Goal: Task Accomplishment & Management: Manage account settings

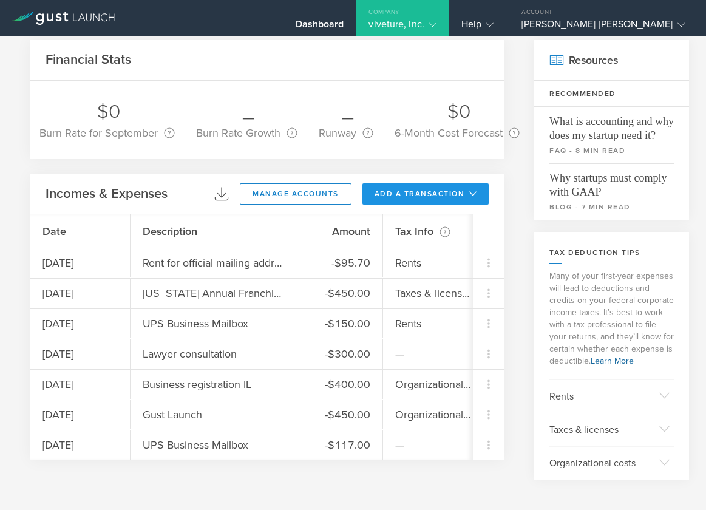
click at [414, 190] on button "add a transaction" at bounding box center [426, 193] width 127 height 21
click at [432, 224] on li "Add Expense" at bounding box center [448, 221] width 71 height 24
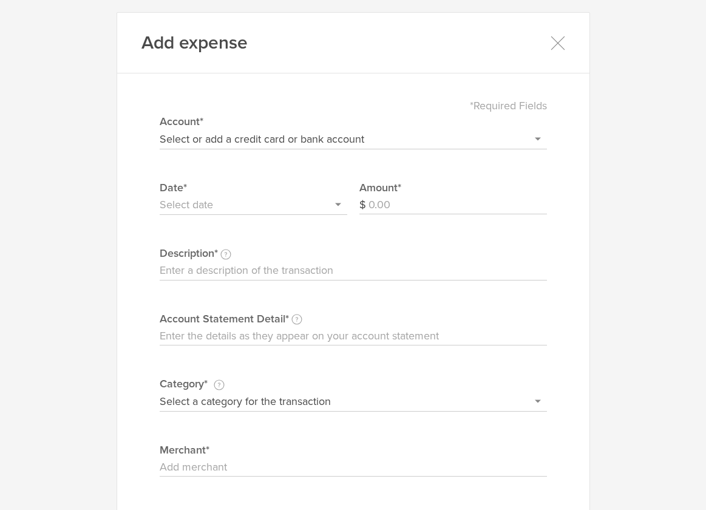
click at [342, 143] on select "Select or add a credit card or bank account Discover - 6458 + Add a new account" at bounding box center [353, 138] width 387 height 19
select select "66eb569540982c00026cf306"
click at [160, 129] on select "Select or add a credit card or bank account Discover - 6458 + Add a new account" at bounding box center [353, 138] width 387 height 19
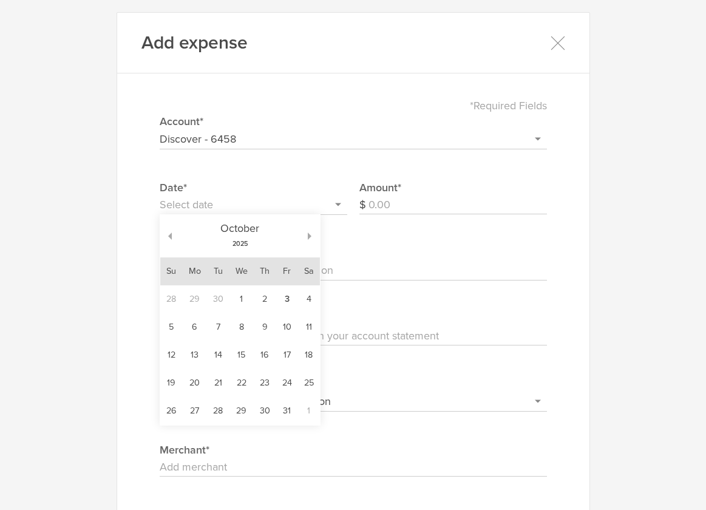
click at [217, 202] on input "text" at bounding box center [254, 205] width 188 height 19
click at [166, 236] on button "button" at bounding box center [166, 236] width 12 height 7
click at [242, 329] on td "10" at bounding box center [241, 327] width 24 height 28
type input "[DATE]"
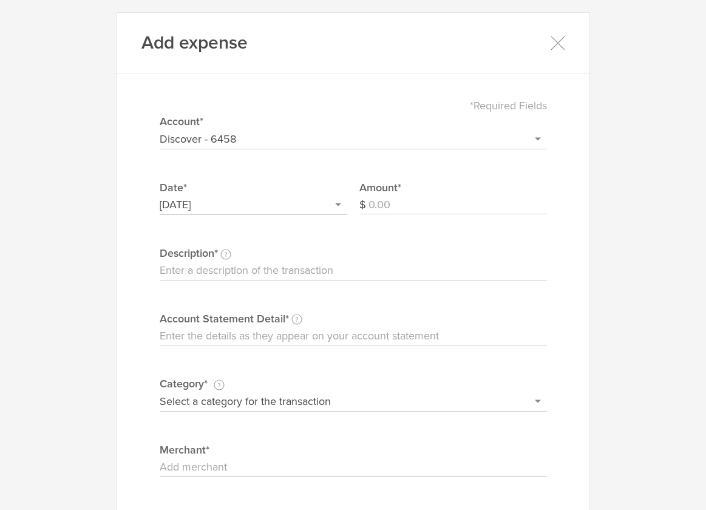
click at [388, 202] on input "Amount" at bounding box center [458, 205] width 179 height 19
type input "95.70"
click at [294, 263] on input "Description This description is for your own reference." at bounding box center [353, 270] width 387 height 19
type input "Rent UPS Mailbox"
click at [275, 331] on input "Account Statement Detail Write the full description as it appears on your bank …" at bounding box center [353, 336] width 387 height 19
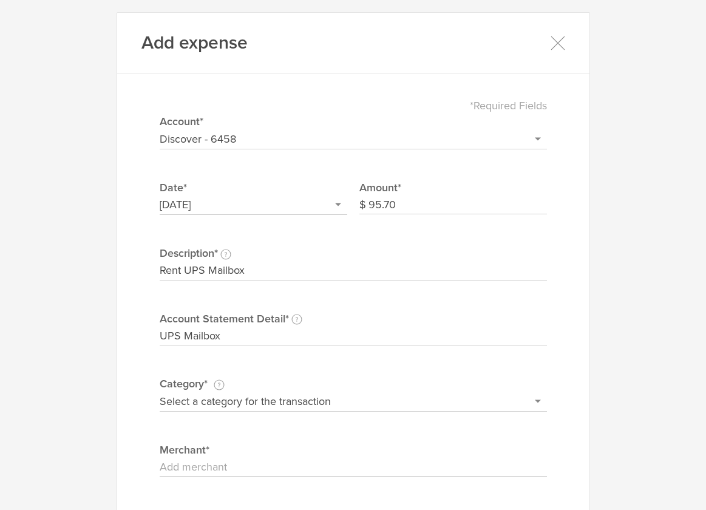
type input "UPS Mailbox"
click at [273, 395] on select "Select a category for the transaction Manufacturing equipment Product/service m…" at bounding box center [353, 401] width 387 height 19
select select "Rent"
click at [160, 392] on select "Select a category for the transaction Manufacturing equipment Product/service m…" at bounding box center [353, 401] width 387 height 19
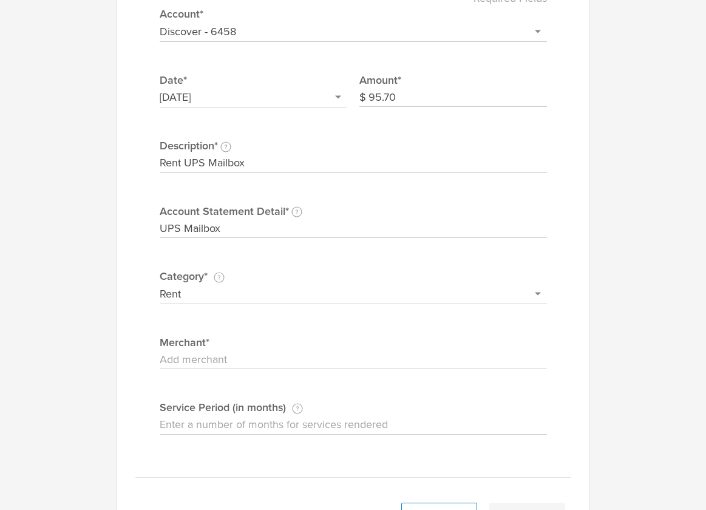
scroll to position [120, 0]
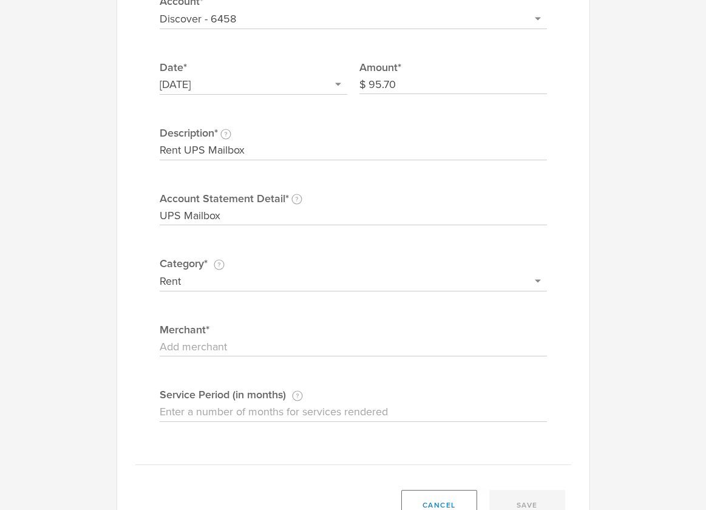
click at [242, 340] on input "Merchant" at bounding box center [353, 347] width 387 height 19
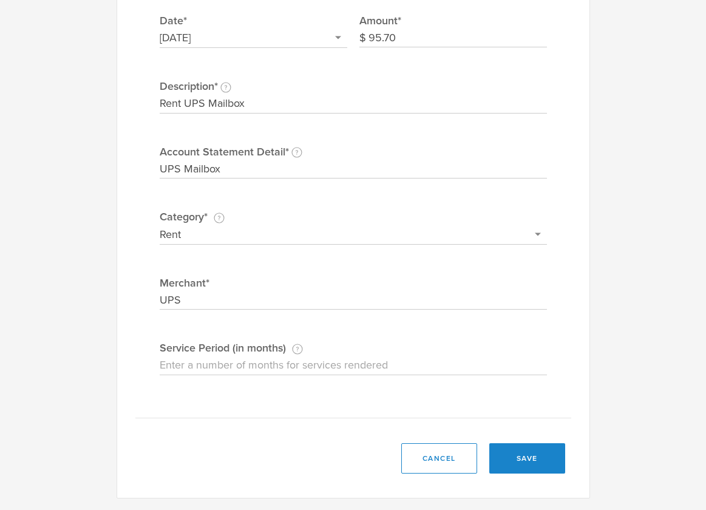
type input "UPS"
click at [250, 361] on input "Service Period (in months) If this expense is a subscription or contract, enter…" at bounding box center [353, 365] width 387 height 19
type input "3"
click at [519, 463] on button "save" at bounding box center [527, 458] width 76 height 30
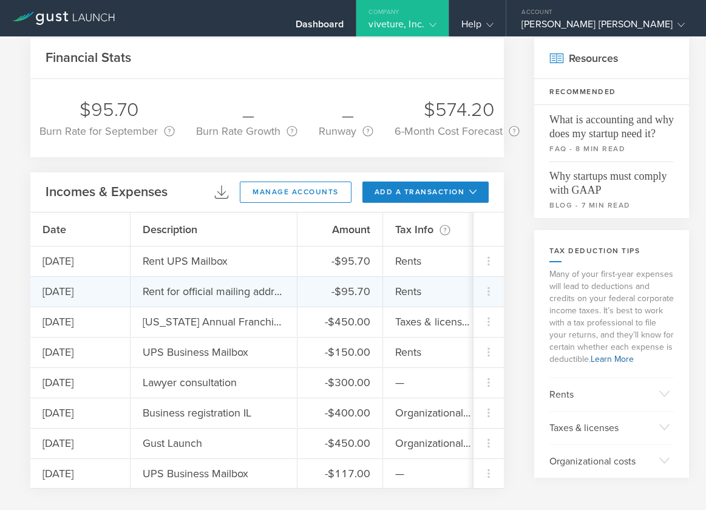
click at [243, 287] on div "Rent for official mailing address" at bounding box center [214, 292] width 142 height 16
click at [275, 294] on div "Rent for official mailing address" at bounding box center [214, 292] width 142 height 16
click at [487, 294] on icon at bounding box center [489, 291] width 15 height 15
click at [460, 324] on div "Edit" at bounding box center [467, 325] width 63 height 24
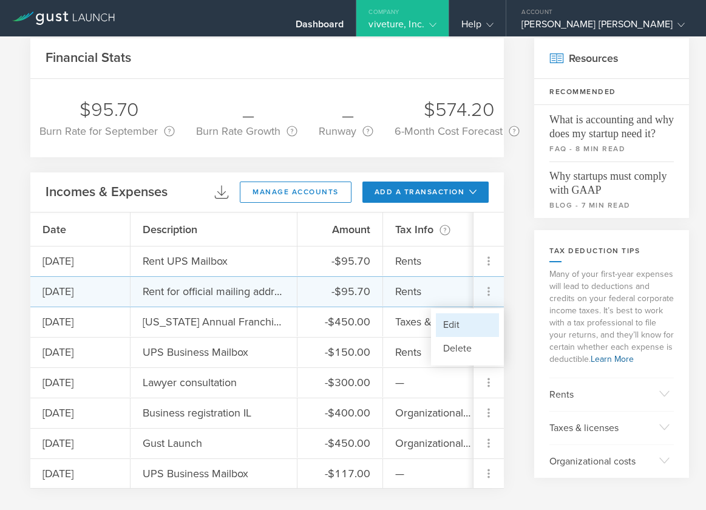
select select "66eb569540982c00026cf306"
select select "Rent"
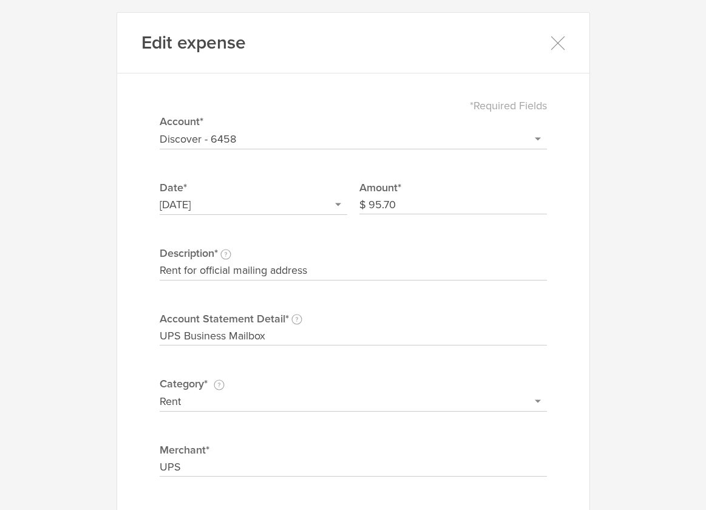
click at [348, 261] on input "Rent for official mailing address" at bounding box center [353, 270] width 387 height 19
click at [556, 45] on icon at bounding box center [557, 42] width 15 height 15
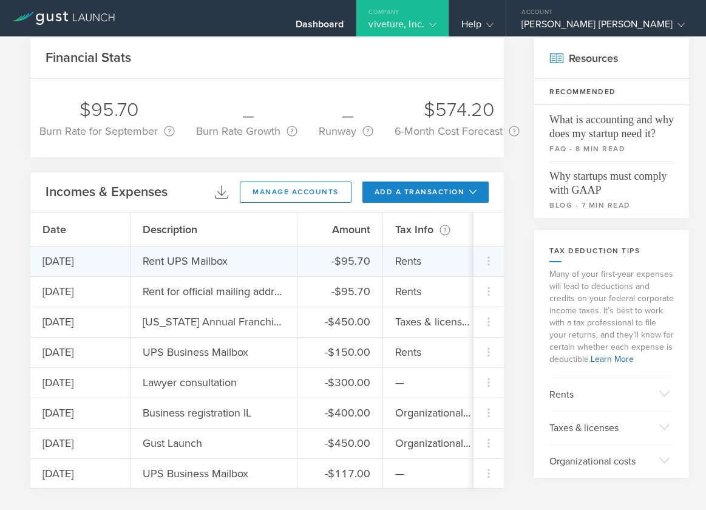
click at [256, 258] on div "Rent UPS Mailbox" at bounding box center [214, 261] width 167 height 29
click at [182, 259] on div "Rent UPS Mailbox" at bounding box center [185, 261] width 85 height 16
click at [486, 262] on icon at bounding box center [489, 261] width 15 height 15
click at [463, 285] on div "Edit" at bounding box center [467, 295] width 63 height 24
select select "66eb569540982c00026cf306"
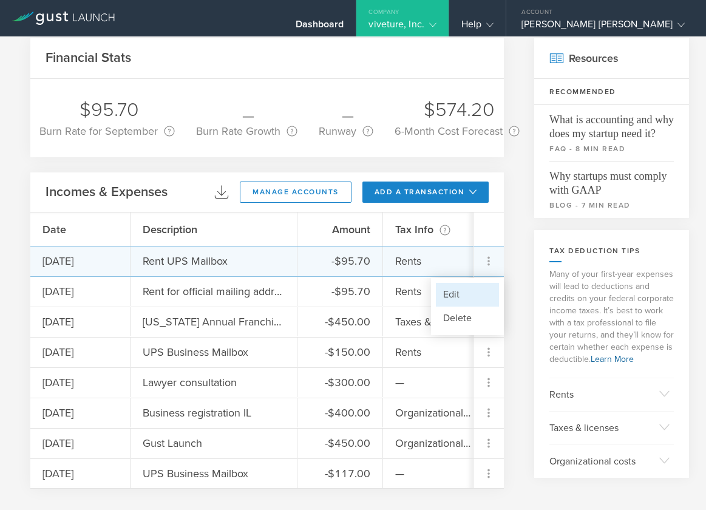
select select "Rent"
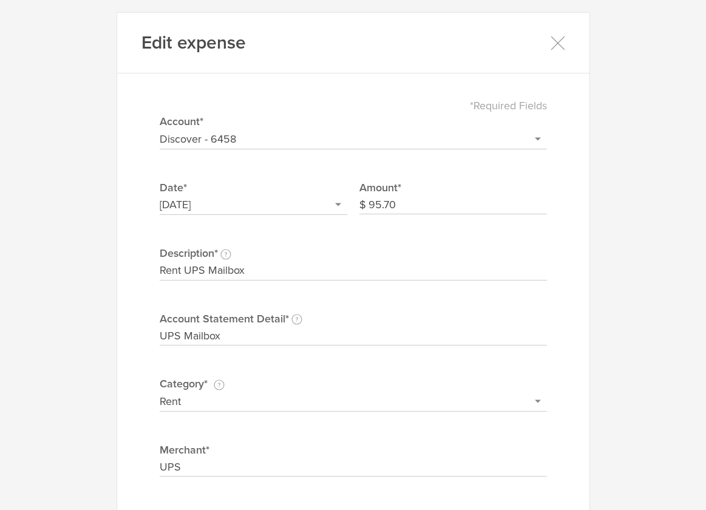
click at [287, 262] on input "Rent UPS Mailbox" at bounding box center [353, 270] width 387 height 19
drag, startPoint x: 277, startPoint y: 271, endPoint x: 118, endPoint y: 228, distance: 164.4
click at [120, 233] on div "Edit expense *Required Fields Select or add a credit card or bank account Disco…" at bounding box center [354, 338] width 474 height 653
paste input "for official mailing address"
type input "Rent for official mailing address"
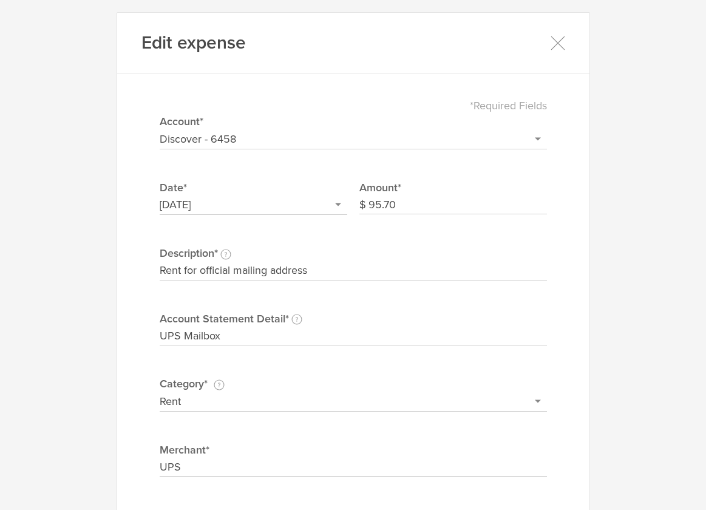
click at [230, 337] on input "UPS Mailbox" at bounding box center [353, 336] width 387 height 19
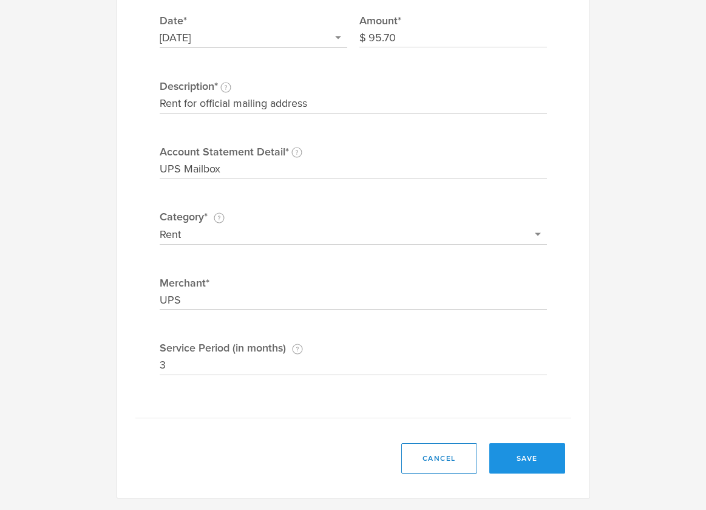
click at [547, 461] on button "save" at bounding box center [527, 458] width 76 height 30
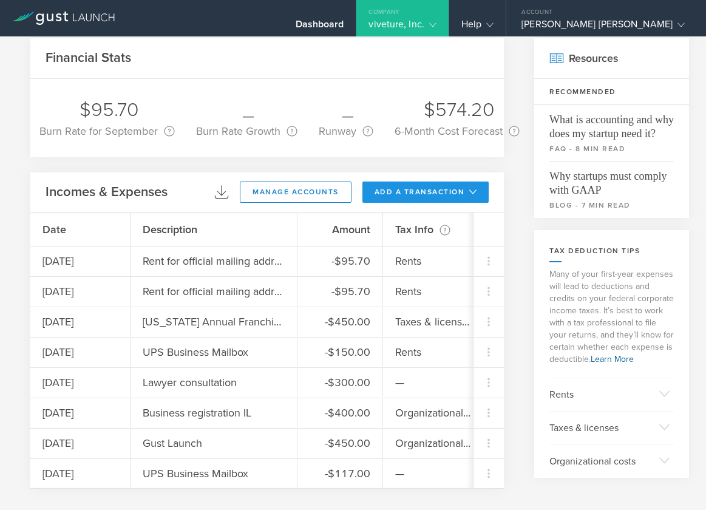
click at [423, 189] on button "add a transaction" at bounding box center [426, 192] width 127 height 21
click at [429, 210] on li "Add Expense" at bounding box center [448, 220] width 71 height 24
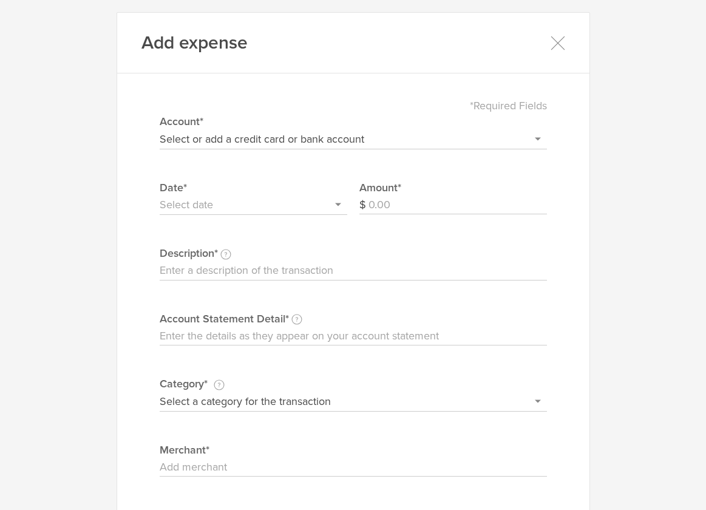
click at [378, 146] on select "Select or add a credit card or bank account Discover - 6458 + Add a new account" at bounding box center [353, 138] width 387 height 19
select select "66eb569540982c00026cf306"
click at [160, 129] on select "Select or add a credit card or bank account Discover - 6458 + Add a new account" at bounding box center [353, 138] width 387 height 19
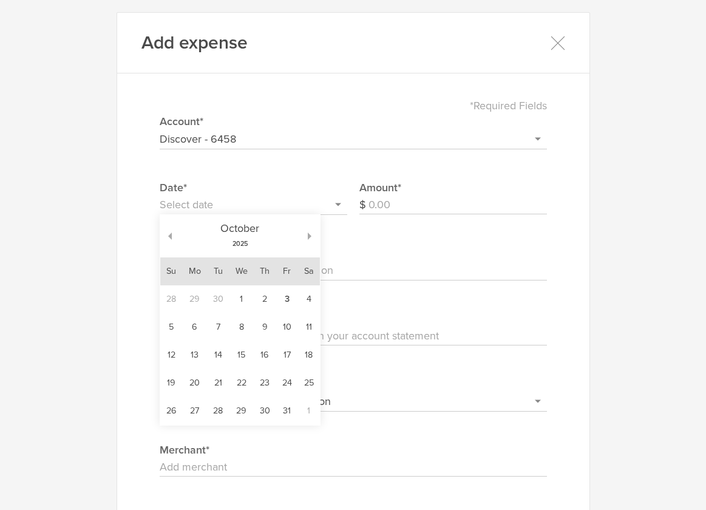
click at [220, 199] on input "text" at bounding box center [254, 205] width 188 height 19
click at [172, 236] on div "[DATE]" at bounding box center [240, 236] width 137 height 43
click at [168, 237] on button "button" at bounding box center [166, 236] width 12 height 7
click at [211, 358] on td "16" at bounding box center [217, 355] width 22 height 28
type input "[DATE]"
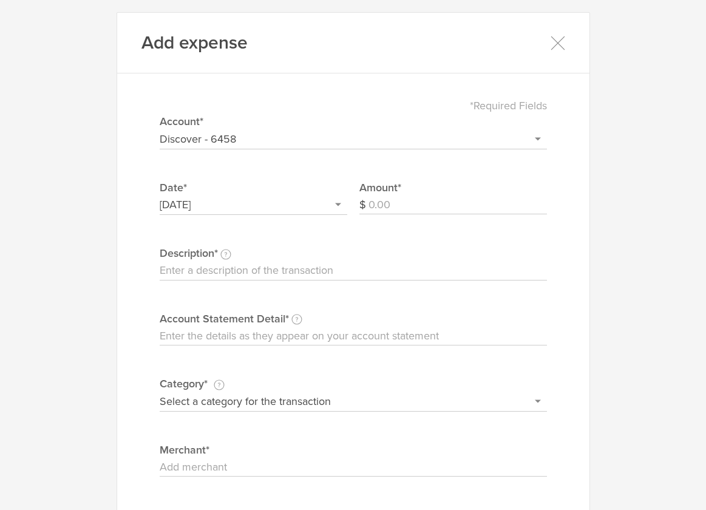
click at [384, 200] on input "Amount" at bounding box center [458, 205] width 179 height 19
type input "450"
click at [286, 263] on input "Description This description is for your own reference." at bounding box center [353, 270] width 387 height 19
type input "GUST DE Agent Subscription"
click at [248, 332] on input "Account Statement Detail Write the full description as it appears on your bank …" at bounding box center [353, 336] width 387 height 19
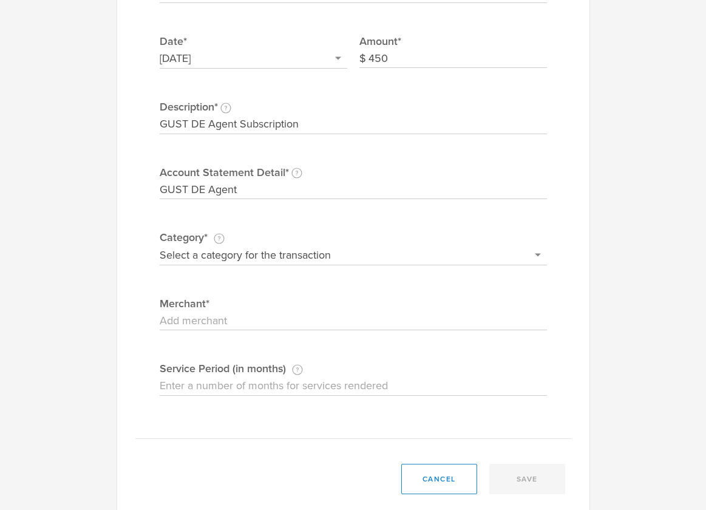
scroll to position [151, 0]
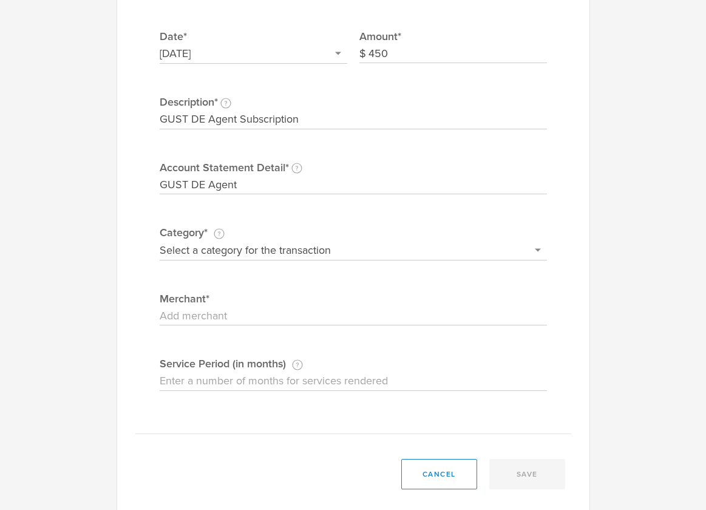
type input "GUST DE Agent"
click at [253, 251] on select "Select a category for the transaction Manufacturing equipment Product/service m…" at bounding box center [353, 249] width 387 height 19
select select "Incorporation filing costs"
click at [160, 240] on select "Select a category for the transaction Manufacturing equipment Product/service m…" at bounding box center [353, 249] width 387 height 19
click at [274, 316] on input "Merchant" at bounding box center [353, 316] width 387 height 19
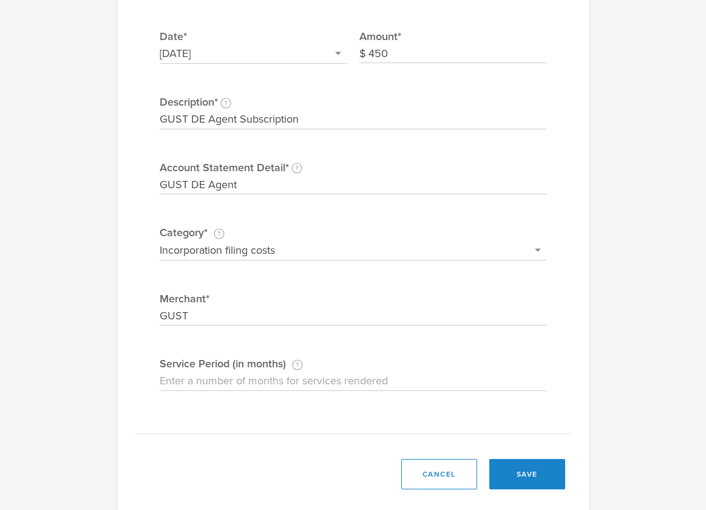
type input "GUST"
click at [309, 381] on input "Service Period (in months) If this expense is a subscription or contract, enter…" at bounding box center [353, 381] width 387 height 19
type input "12"
click at [520, 475] on button "save" at bounding box center [527, 474] width 76 height 30
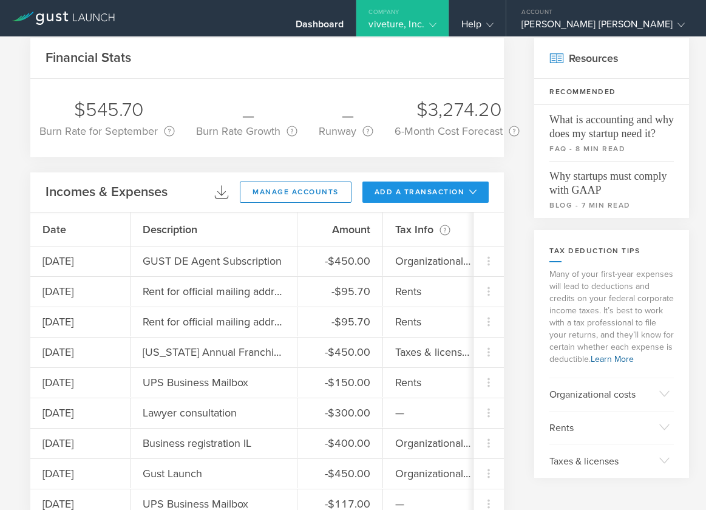
click at [402, 196] on button "add a transaction" at bounding box center [426, 192] width 127 height 21
click at [435, 215] on li "Add Expense" at bounding box center [448, 220] width 71 height 24
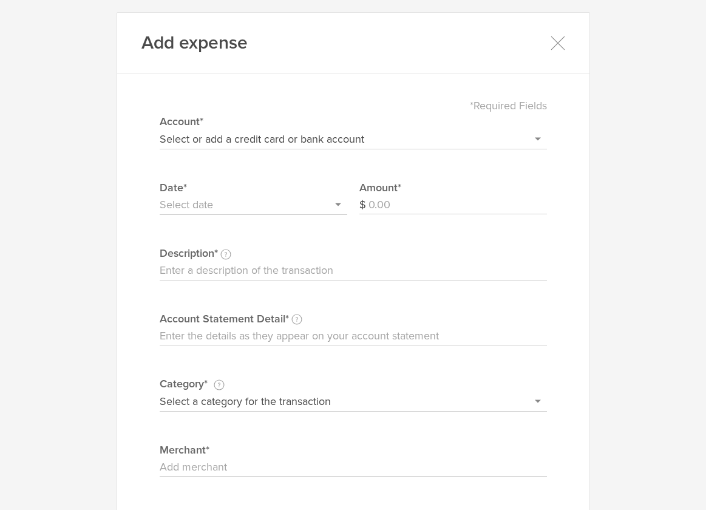
click at [246, 132] on select "Select or add a credit card or bank account Discover - 6458 + Add a new account" at bounding box center [353, 138] width 387 height 19
select select "66eb569540982c00026cf306"
click at [160, 129] on select "Select or add a credit card or bank account Discover - 6458 + Add a new account" at bounding box center [353, 138] width 387 height 19
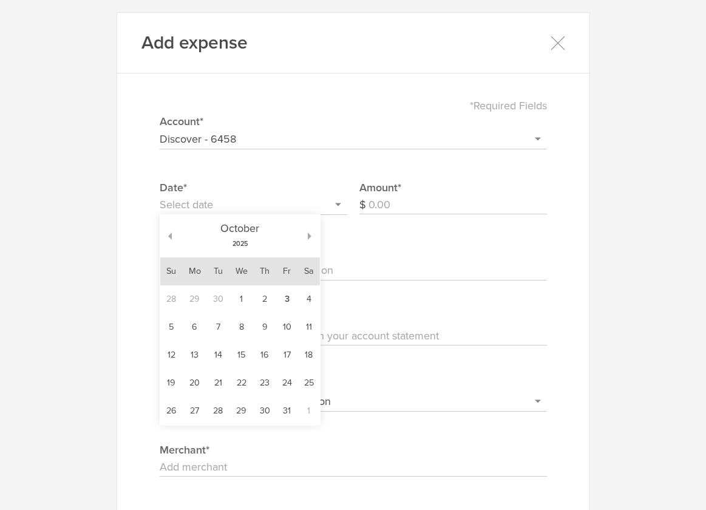
click at [223, 209] on input "text" at bounding box center [254, 205] width 188 height 19
click at [170, 237] on button "button" at bounding box center [166, 236] width 12 height 7
click at [235, 335] on td "10" at bounding box center [241, 327] width 24 height 28
type input "[DATE]"
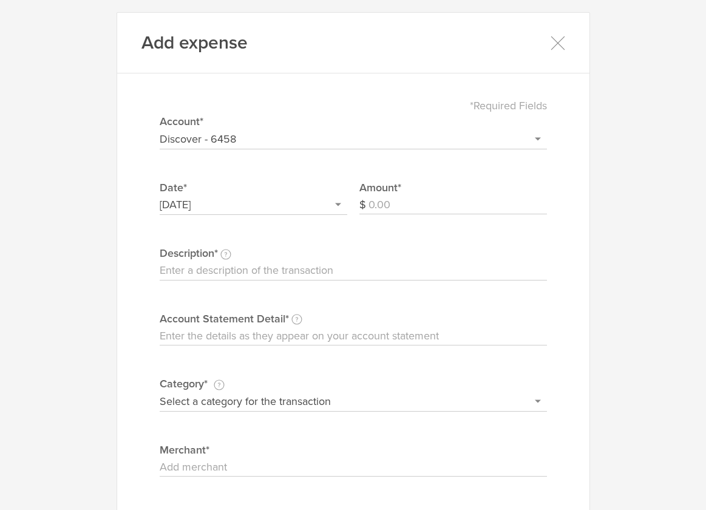
click at [421, 208] on input "Amount" at bounding box center [458, 205] width 179 height 19
type input "3500"
click at [359, 264] on input "Description This description is for your own reference." at bounding box center [353, 270] width 387 height 19
type input "[PERSON_NAME] Lawyer Fee"
click at [315, 336] on input "Account Statement Detail Write the full description as it appears on your bank …" at bounding box center [353, 336] width 387 height 19
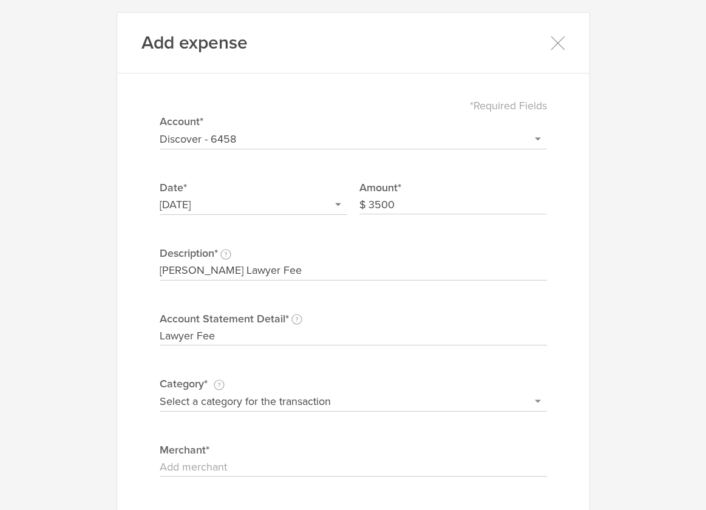
type input "Lawyer Fee"
click at [291, 401] on select "Select a category for the transaction Manufacturing equipment Product/service m…" at bounding box center [353, 401] width 387 height 19
select select "Lawyer fees"
click at [160, 392] on select "Select a category for the transaction Manufacturing equipment Product/service m…" at bounding box center [353, 401] width 387 height 19
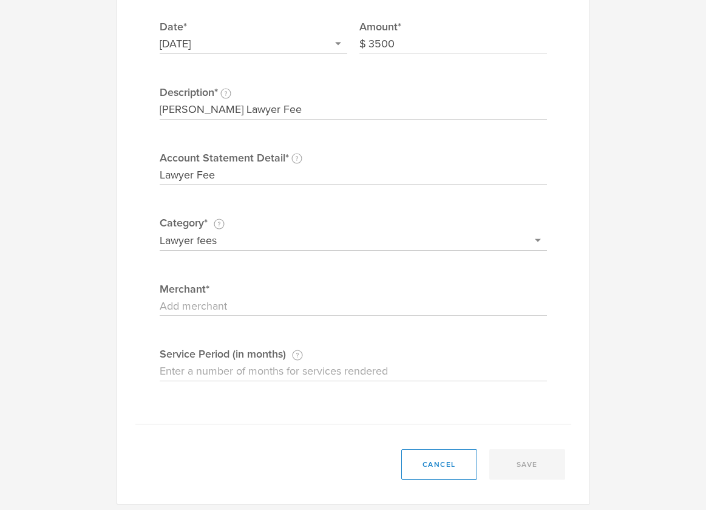
scroll to position [167, 0]
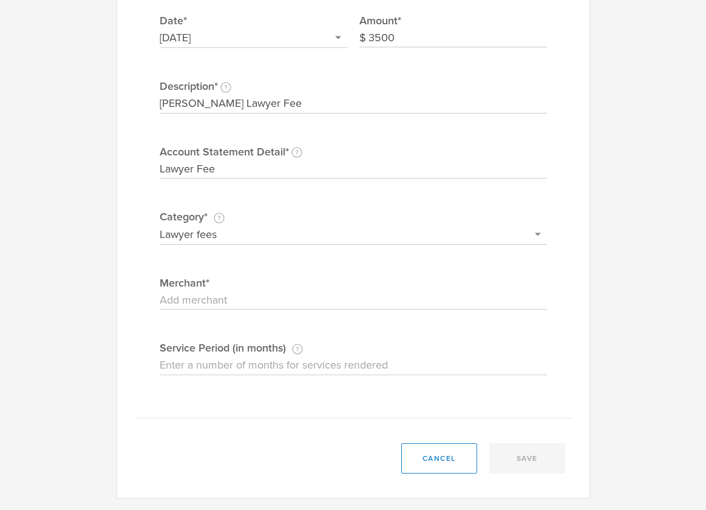
click at [267, 301] on input "Merchant" at bounding box center [353, 300] width 387 height 19
type input "[PERSON_NAME]"
click at [253, 359] on input "Service Period (in months) If this expense is a subscription or contract, enter…" at bounding box center [353, 365] width 387 height 19
click at [361, 373] on input "Service Period (in months) If this expense is a subscription or contract, enter…" at bounding box center [353, 365] width 387 height 19
click at [429, 350] on label "Service Period (in months) If this expense is a subscription or contract, enter…" at bounding box center [353, 348] width 387 height 16
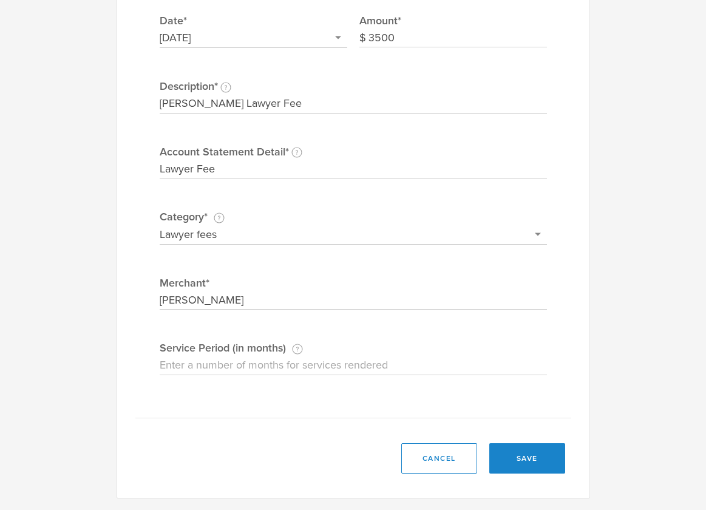
click at [429, 356] on input "Service Period (in months) If this expense is a subscription or contract, enter…" at bounding box center [353, 365] width 387 height 19
click at [519, 452] on button "save" at bounding box center [527, 458] width 76 height 30
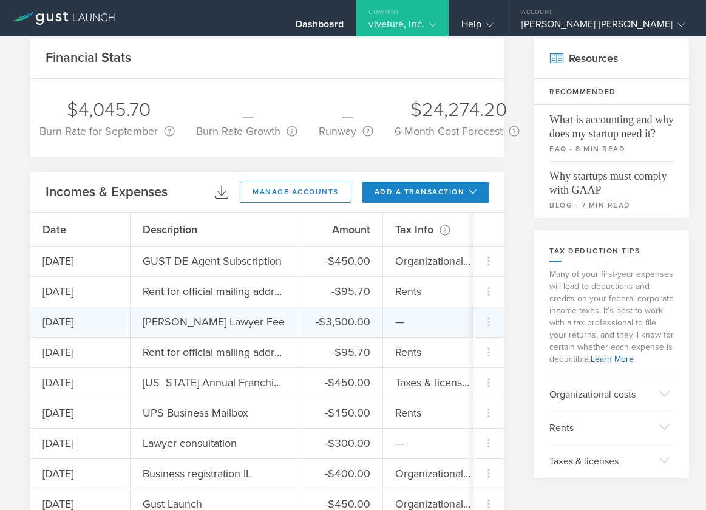
scroll to position [0, 18]
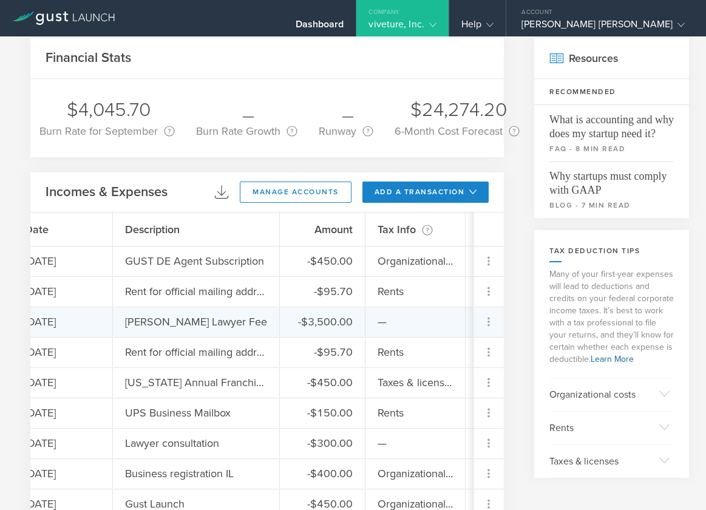
click at [486, 324] on icon at bounding box center [489, 322] width 15 height 15
click at [460, 347] on div "Edit" at bounding box center [467, 356] width 63 height 24
select select "66eb569540982c00026cf306"
select select "Lawyer fees"
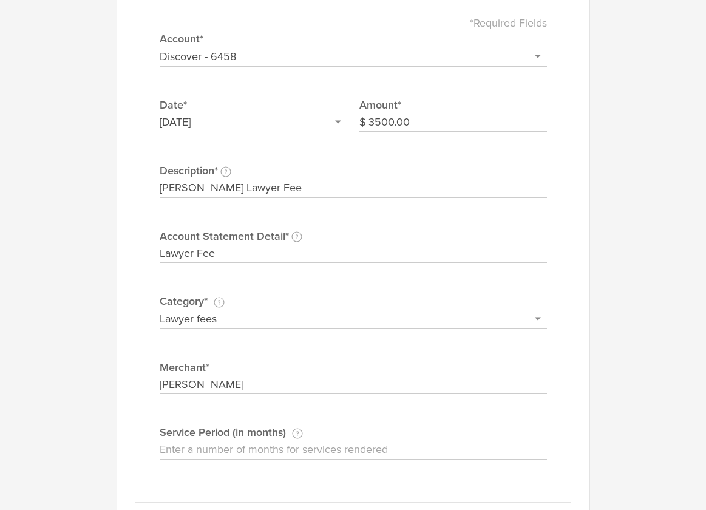
scroll to position [167, 0]
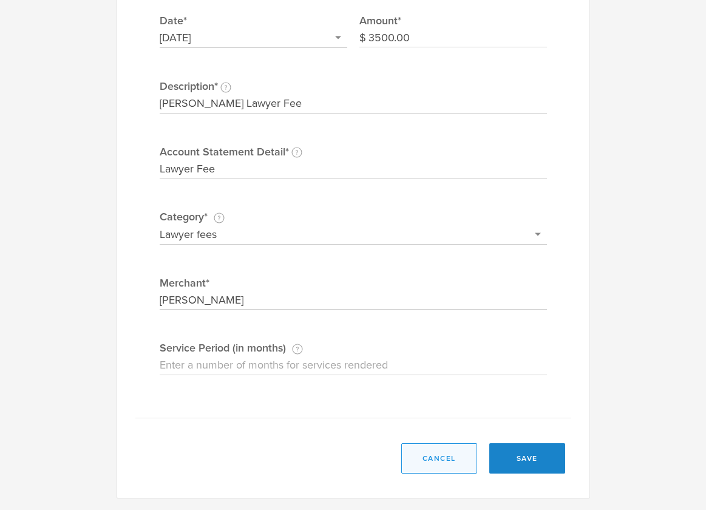
click at [435, 451] on button "cancel" at bounding box center [439, 458] width 76 height 30
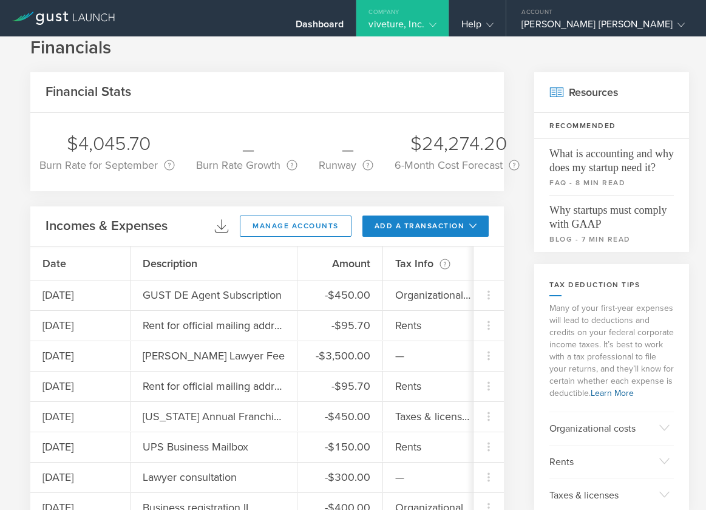
scroll to position [0, 0]
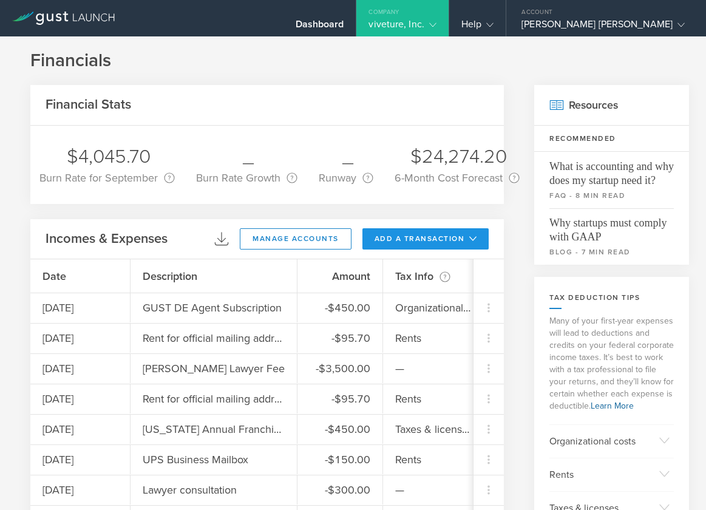
click at [448, 243] on button "add a transaction" at bounding box center [426, 238] width 127 height 21
click at [415, 104] on div at bounding box center [353, 255] width 706 height 510
click at [474, 244] on button "add a transaction" at bounding box center [426, 238] width 127 height 21
click at [463, 271] on li "Add Expense" at bounding box center [448, 266] width 71 height 24
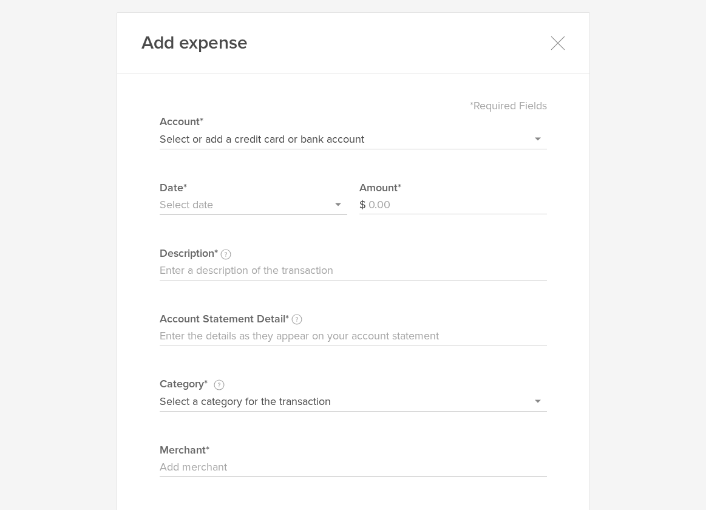
click at [298, 137] on select "Select or add a credit card or bank account Discover - 6458 + Add a new account" at bounding box center [353, 138] width 387 height 19
select select "66eb569540982c00026cf306"
click at [160, 129] on select "Select or add a credit card or bank account Discover - 6458 + Add a new account" at bounding box center [353, 138] width 387 height 19
click at [233, 206] on input "text" at bounding box center [254, 205] width 188 height 19
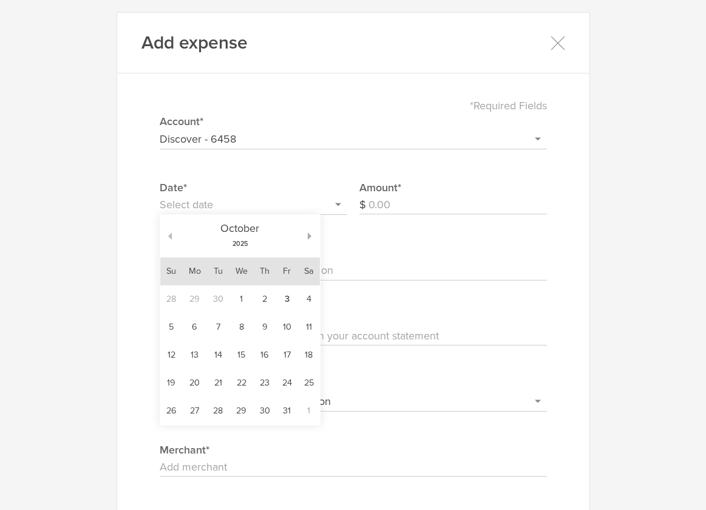
click at [170, 234] on button "button" at bounding box center [166, 236] width 12 height 7
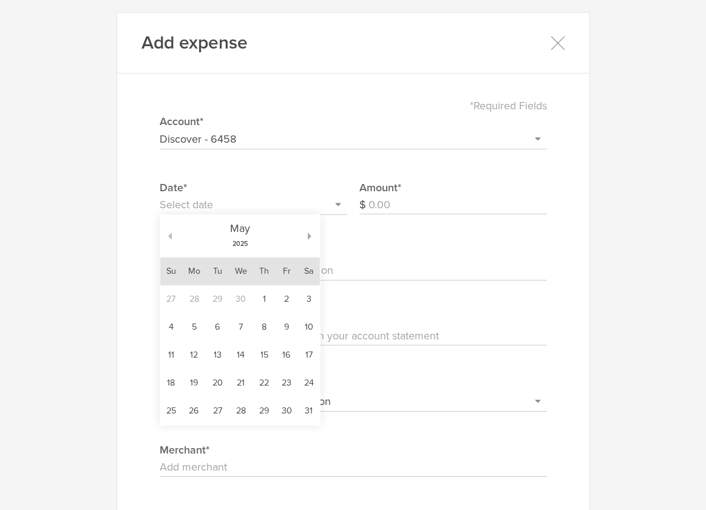
click at [170, 234] on button "button" at bounding box center [166, 236] width 12 height 7
click at [200, 350] on td "10" at bounding box center [195, 355] width 24 height 28
type input "[DATE]"
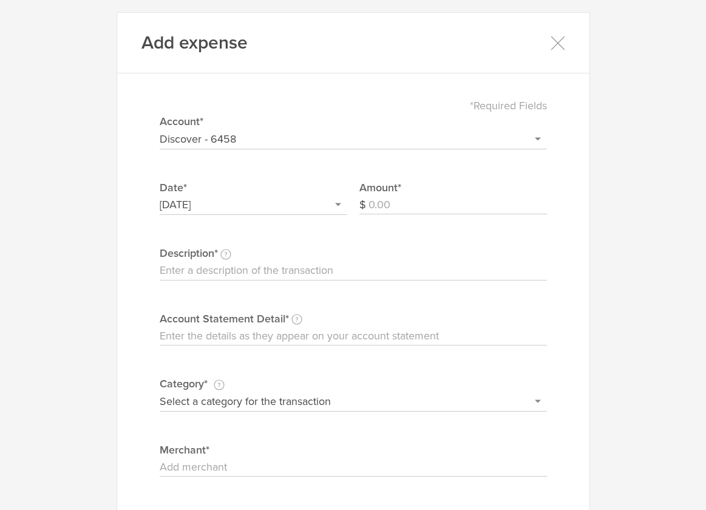
scroll to position [1, 0]
click at [374, 203] on input "Amount" at bounding box center [458, 204] width 179 height 19
type input "11.60"
click at [281, 272] on input "Description This description is for your own reference." at bounding box center [353, 270] width 387 height 19
type input "Heroku Cloud Hosting"
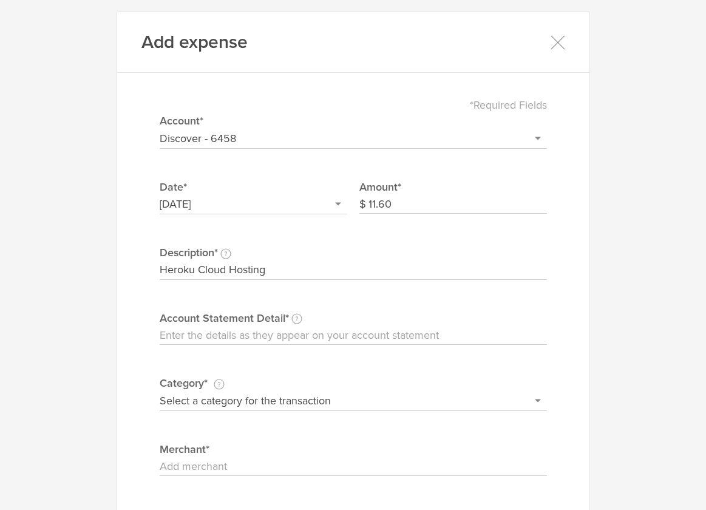
click at [262, 331] on input "Account Statement Detail Write the full description as it appears on your bank …" at bounding box center [353, 335] width 387 height 19
type input "Heroku"
click at [261, 400] on select "Select a category for the transaction Manufacturing equipment Product/service m…" at bounding box center [353, 400] width 387 height 19
select select "Web site design & hosting"
click at [160, 391] on select "Select a category for the transaction Manufacturing equipment Product/service m…" at bounding box center [353, 400] width 387 height 19
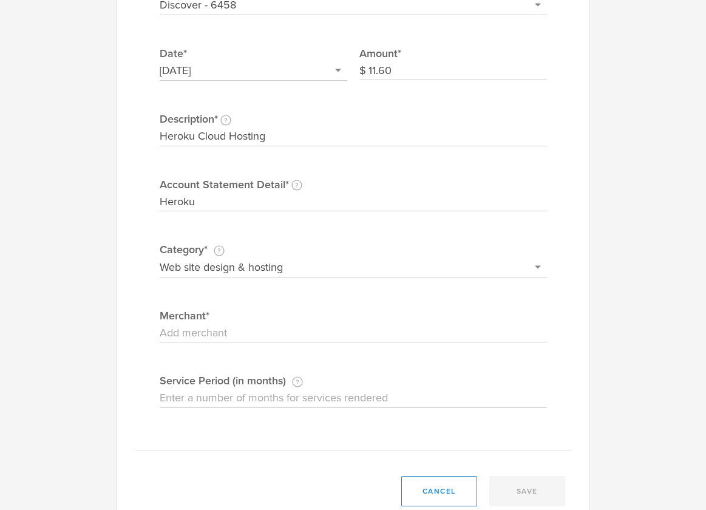
scroll to position [167, 0]
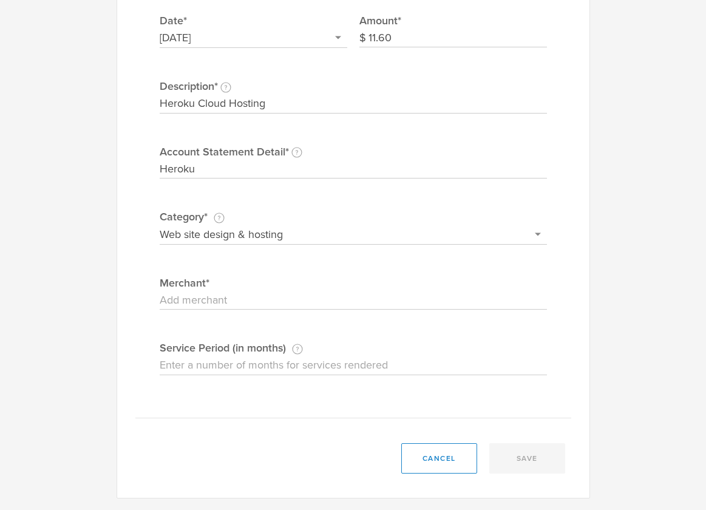
click at [295, 298] on input "Merchant" at bounding box center [353, 300] width 387 height 19
type input "Heroku"
click at [299, 361] on input "Service Period (in months) If this expense is a subscription or contract, enter…" at bounding box center [353, 365] width 387 height 19
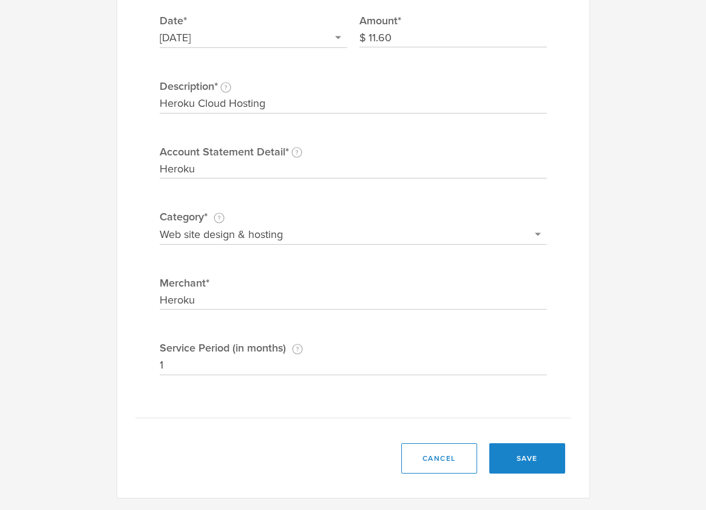
type input "1"
click at [364, 412] on div "*Required Fields Select or add a credit card or bank account Discover - 6458 + …" at bounding box center [353, 169] width 436 height 500
click at [527, 454] on button "save" at bounding box center [527, 458] width 76 height 30
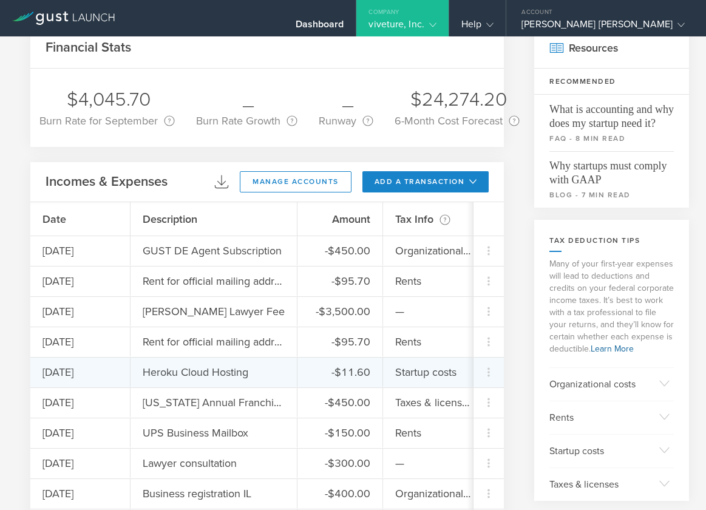
scroll to position [61, 0]
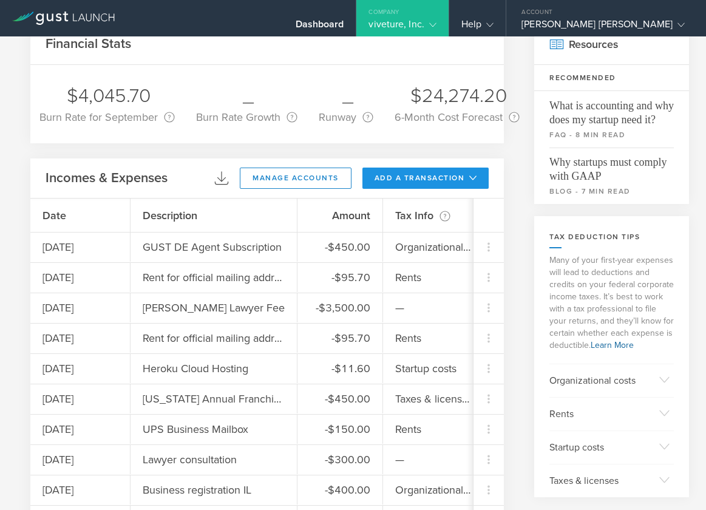
click at [469, 183] on button "add a transaction" at bounding box center [426, 178] width 127 height 21
click at [454, 208] on li "Add Expense" at bounding box center [448, 206] width 71 height 24
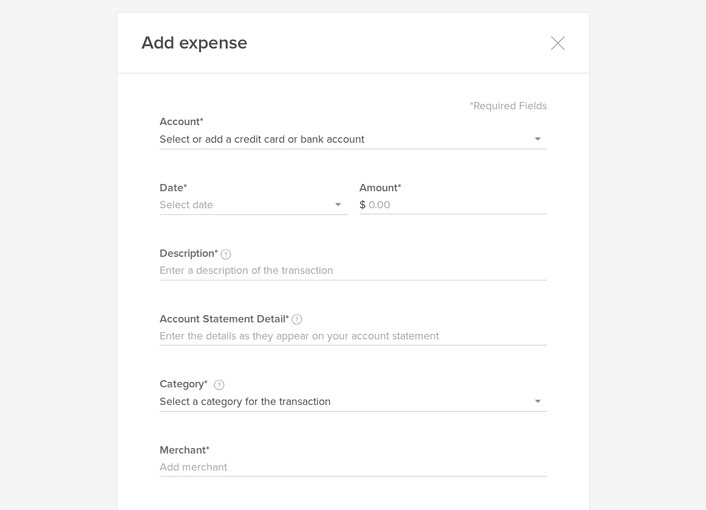
click at [333, 133] on select "Select or add a credit card or bank account Discover - 6458 + Add a new account" at bounding box center [353, 138] width 387 height 19
select select "66eb569540982c00026cf306"
click at [160, 129] on select "Select or add a credit card or bank account Discover - 6458 + Add a new account" at bounding box center [353, 138] width 387 height 19
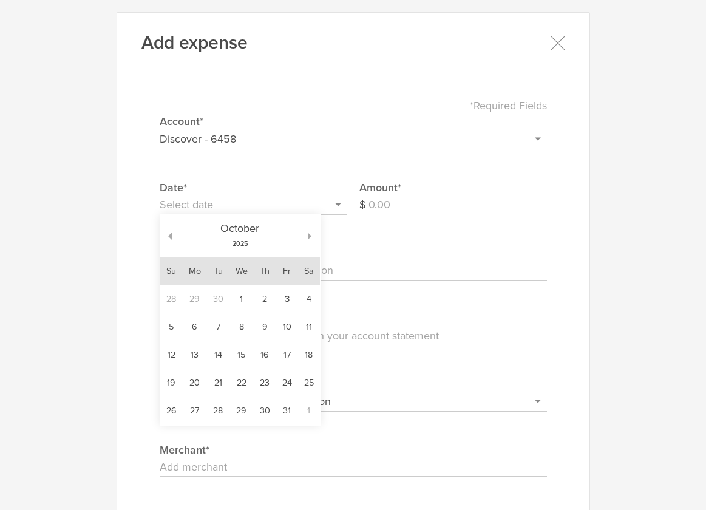
click at [245, 196] on input "text" at bounding box center [254, 205] width 188 height 19
click at [166, 234] on button "button" at bounding box center [166, 236] width 12 height 7
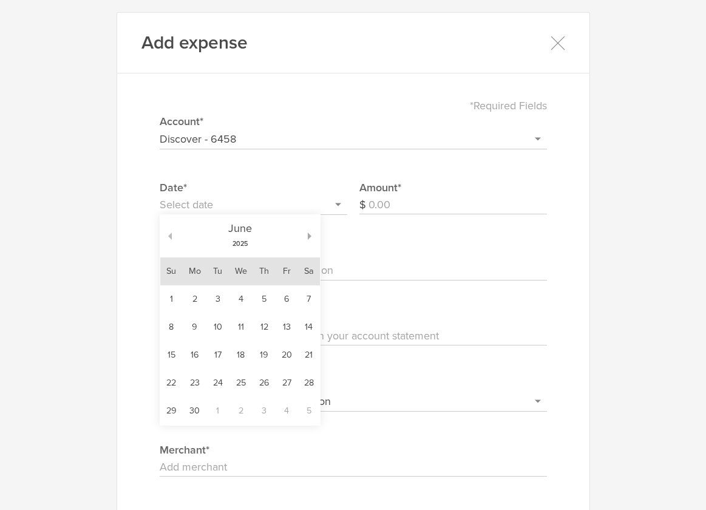
click at [166, 234] on button "button" at bounding box center [166, 236] width 12 height 7
click at [263, 361] on td "13" at bounding box center [264, 355] width 22 height 28
type input "[DATE]"
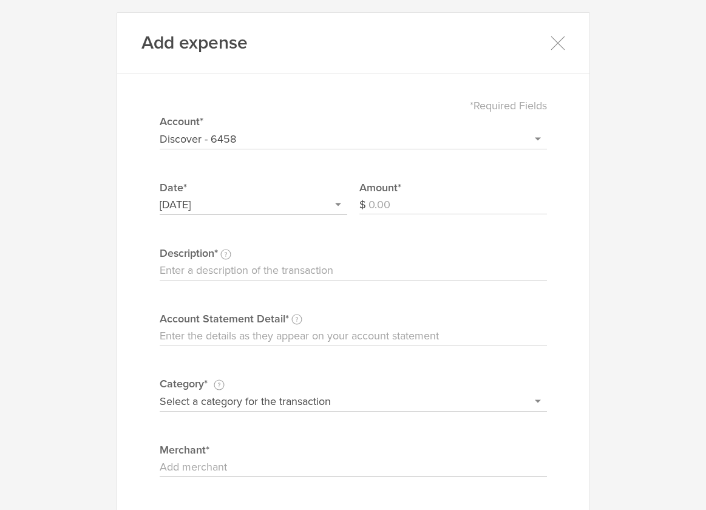
click at [372, 207] on input "Amount" at bounding box center [458, 205] width 179 height 19
type input "10"
click at [275, 267] on input "Description This description is for your own reference." at bounding box center [353, 270] width 387 height 19
type input "Expo Build"
click at [239, 342] on input "Account Statement Detail Write the full description as it appears on your bank …" at bounding box center [353, 336] width 387 height 19
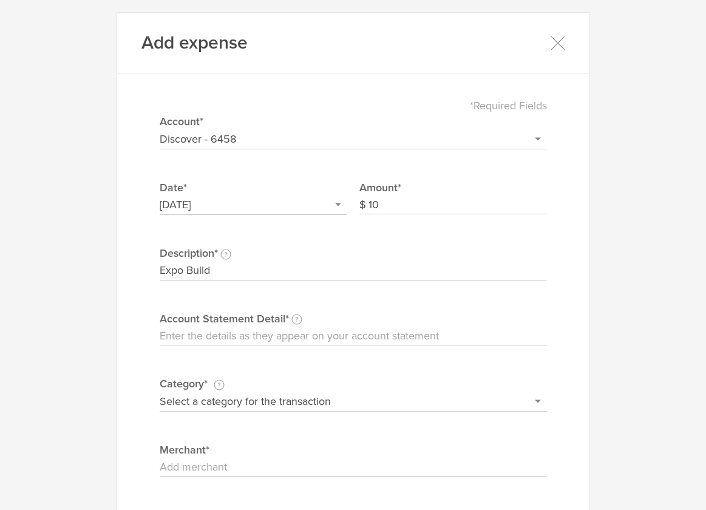
type input "6"
type input "Expo Builds"
click at [230, 271] on input "Expo Build" at bounding box center [353, 270] width 387 height 19
type input "Expo Builds"
click at [196, 397] on select "Select a category for the transaction Manufacturing equipment Product/service m…" at bounding box center [353, 401] width 387 height 19
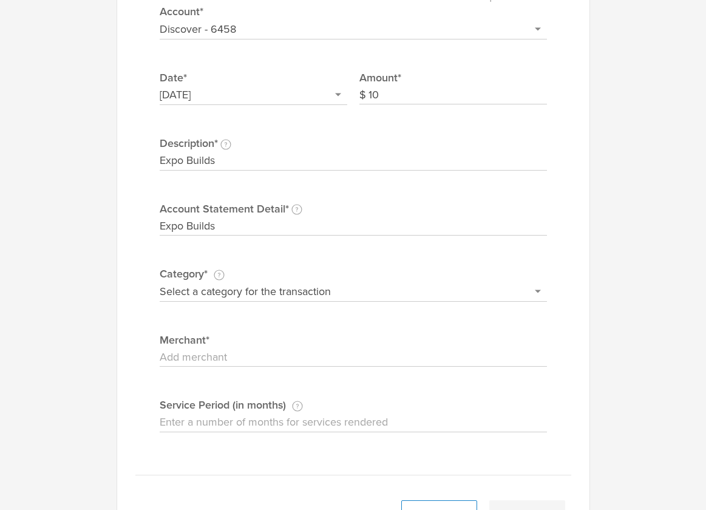
scroll to position [124, 0]
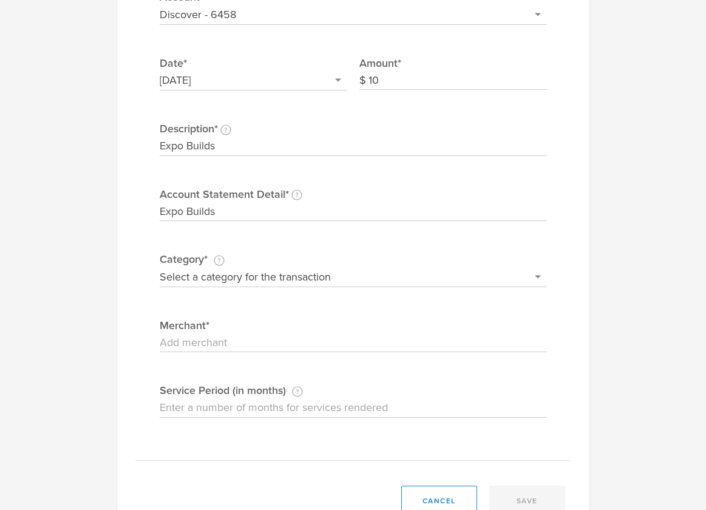
click at [203, 344] on input "Merchant" at bounding box center [353, 342] width 387 height 19
type input "650 Industries - Expo"
click at [220, 271] on select "Select a category for the transaction Manufacturing equipment Product/service m…" at bounding box center [353, 276] width 387 height 19
select select "Web site design & hosting"
click at [160, 267] on select "Select a category for the transaction Manufacturing equipment Product/service m…" at bounding box center [353, 276] width 387 height 19
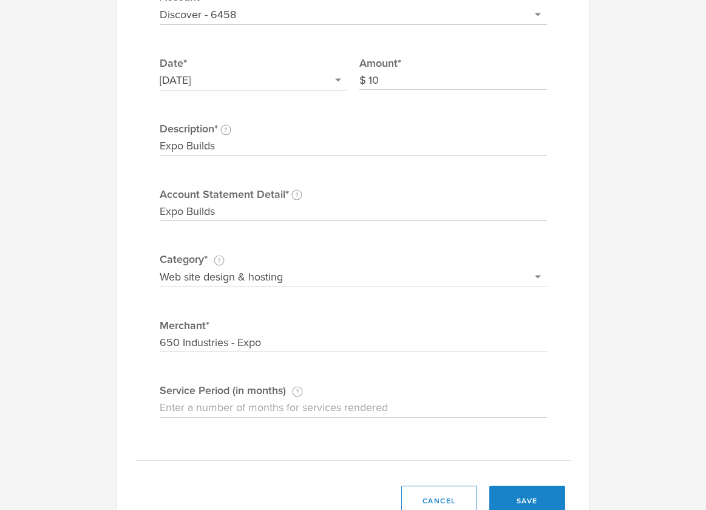
scroll to position [167, 0]
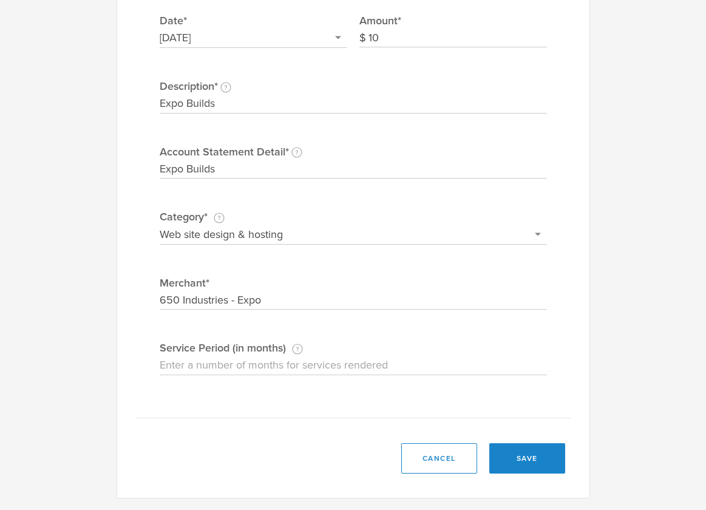
click at [249, 371] on input "Service Period (in months) If this expense is a subscription or contract, enter…" at bounding box center [353, 365] width 387 height 19
type input "1"
click at [289, 437] on div "cancel save" at bounding box center [353, 464] width 472 height 67
click at [537, 457] on button "save" at bounding box center [527, 458] width 76 height 30
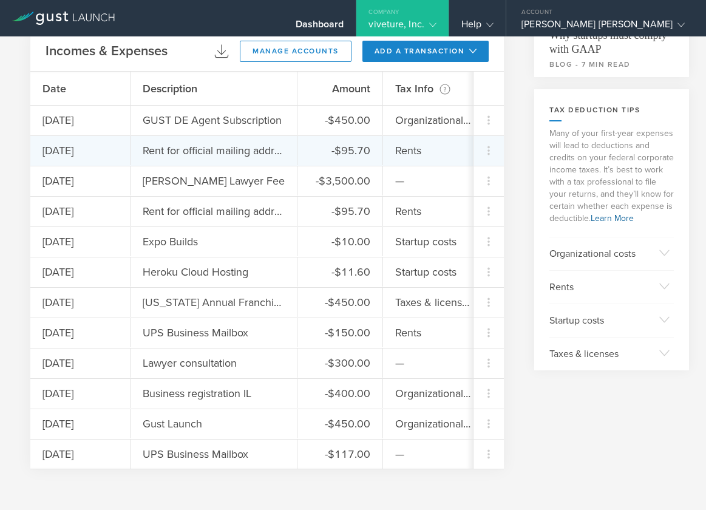
scroll to position [0, 0]
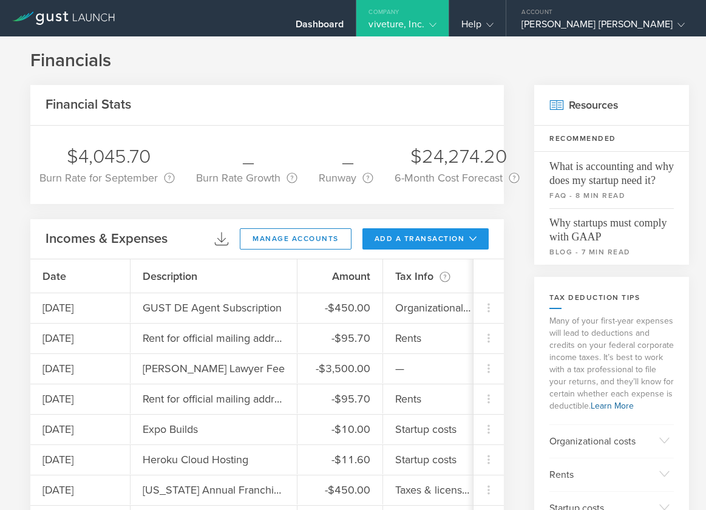
click at [468, 240] on gust-icon at bounding box center [471, 238] width 12 height 9
click at [450, 262] on li "Add Expense" at bounding box center [448, 266] width 71 height 24
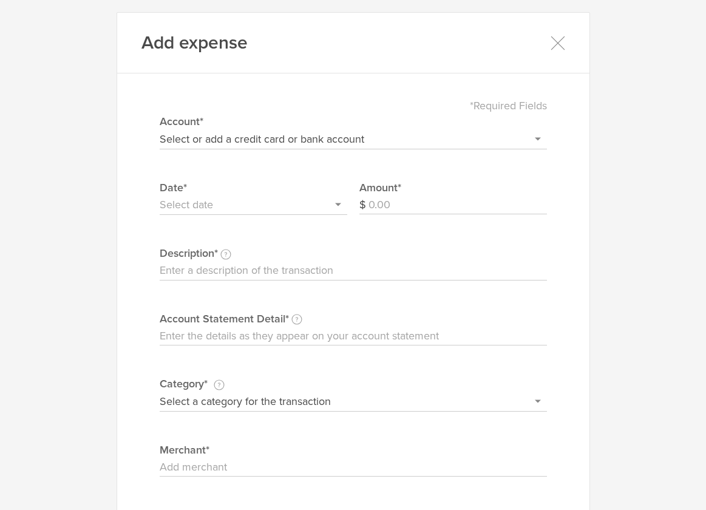
click at [217, 136] on select "Select or add a credit card or bank account Discover - 6458 + Add a new account" at bounding box center [353, 138] width 387 height 19
select select "66eb569540982c00026cf306"
click at [160, 129] on select "Select or add a credit card or bank account Discover - 6458 + Add a new account" at bounding box center [353, 138] width 387 height 19
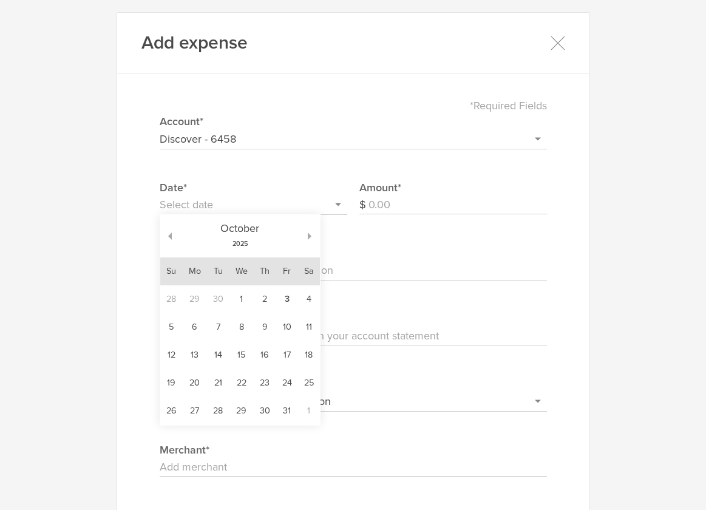
click at [215, 197] on input "text" at bounding box center [254, 205] width 188 height 19
click at [170, 233] on button "button" at bounding box center [166, 236] width 12 height 7
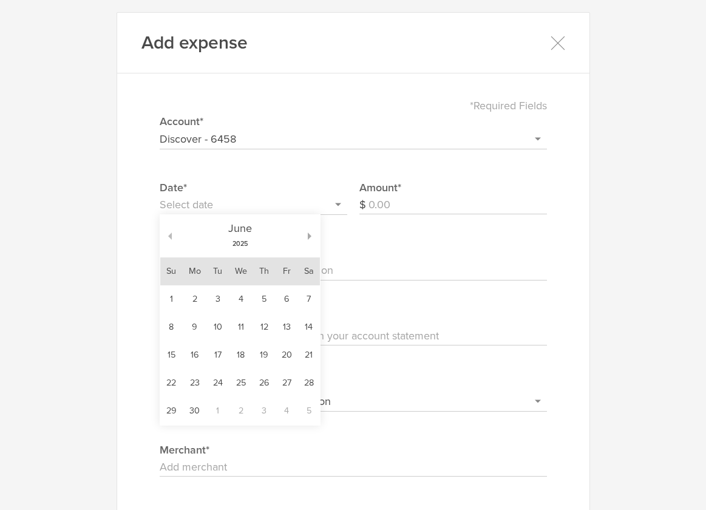
click at [170, 233] on button "button" at bounding box center [166, 236] width 12 height 7
click at [199, 329] on td "7" at bounding box center [195, 327] width 24 height 28
type input "[DATE]"
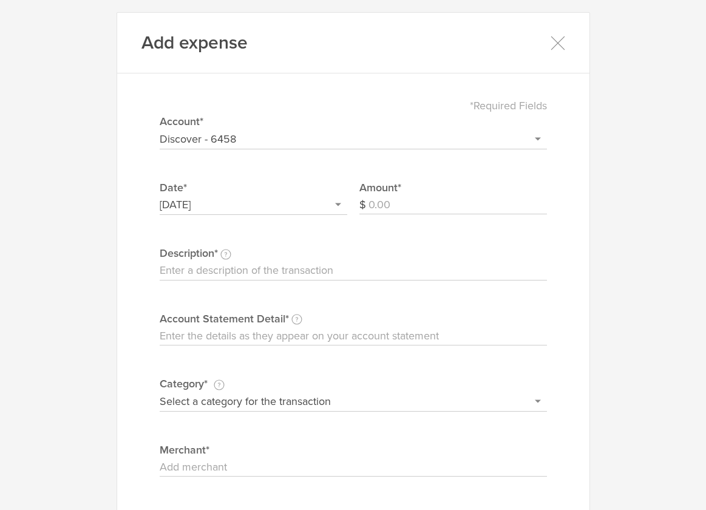
click at [380, 207] on input "Amount" at bounding box center [458, 205] width 179 height 19
type input "12.01"
click at [281, 259] on label "Description This description is for your own reference." at bounding box center [353, 253] width 387 height 16
click at [281, 261] on input "Description This description is for your own reference." at bounding box center [353, 270] width 387 height 19
type input "Heroku Cloud Hosting"
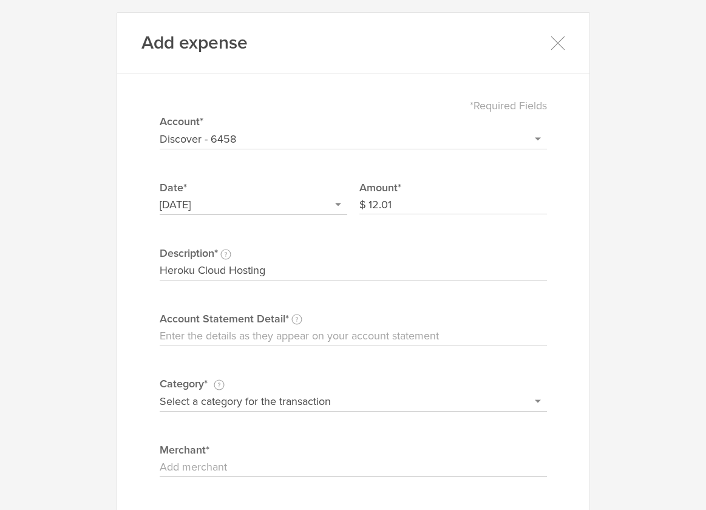
click at [256, 339] on input "Account Statement Detail Write the full description as it appears on your bank …" at bounding box center [353, 336] width 387 height 19
type input "Heroku"
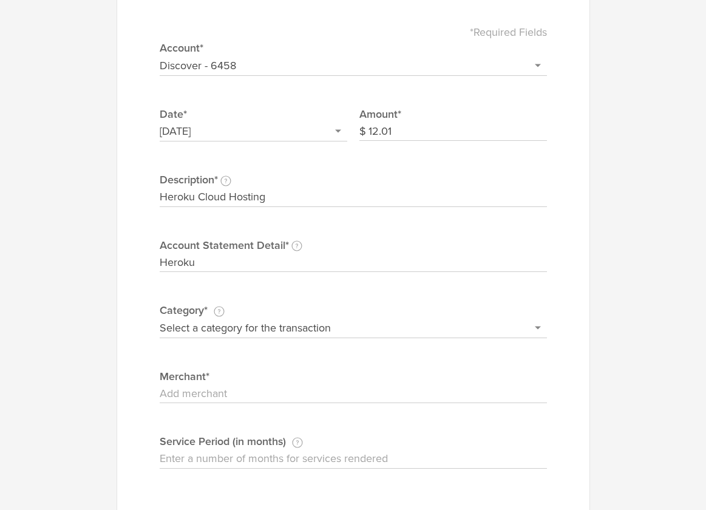
scroll to position [83, 0]
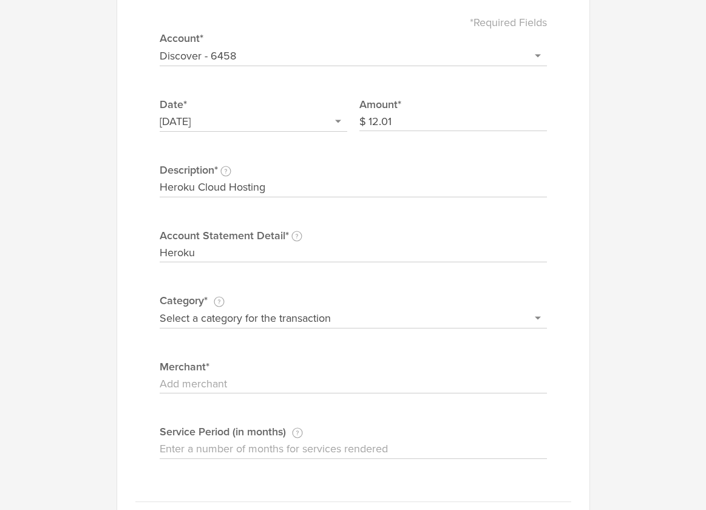
click at [242, 314] on select "Select a category for the transaction Manufacturing equipment Product/service m…" at bounding box center [353, 317] width 387 height 19
select select "Web site design & hosting"
click at [160, 308] on select "Select a category for the transaction Manufacturing equipment Product/service m…" at bounding box center [353, 317] width 387 height 19
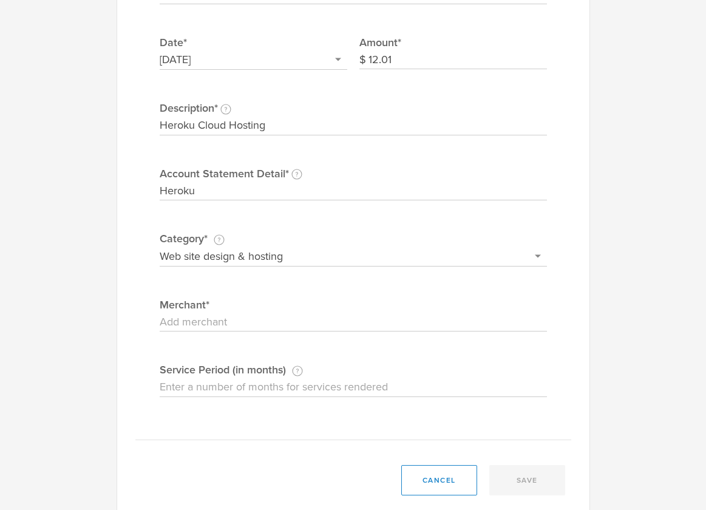
scroll to position [167, 0]
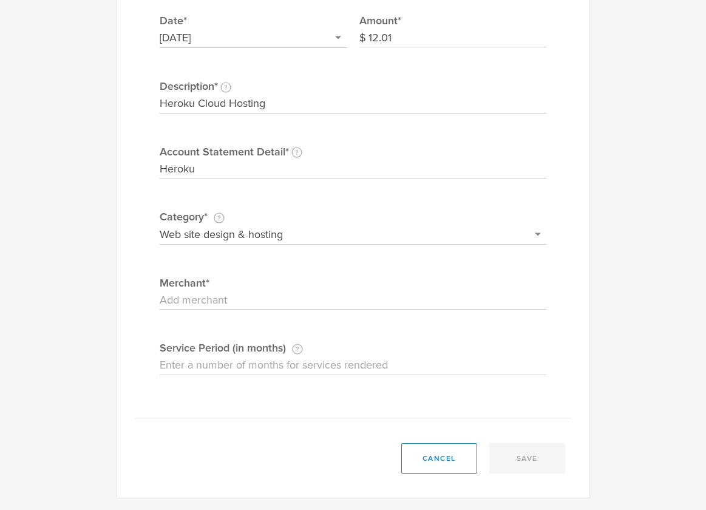
click at [205, 287] on label "Merchant" at bounding box center [353, 283] width 387 height 16
click at [205, 291] on input "Merchant" at bounding box center [353, 300] width 387 height 19
click at [205, 294] on input "Merchant" at bounding box center [353, 300] width 387 height 19
type input "Heroku"
click at [266, 365] on input "Service Period (in months) If this expense is a subscription or contract, enter…" at bounding box center [353, 365] width 387 height 19
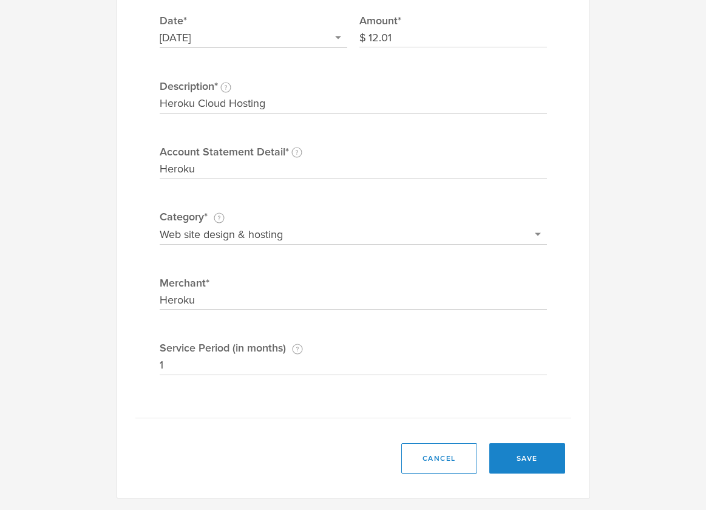
type input "1"
click at [200, 420] on div "Add expense *Required Fields Select or add a credit card or bank account Discov…" at bounding box center [354, 171] width 474 height 653
click at [521, 461] on button "save" at bounding box center [527, 458] width 76 height 30
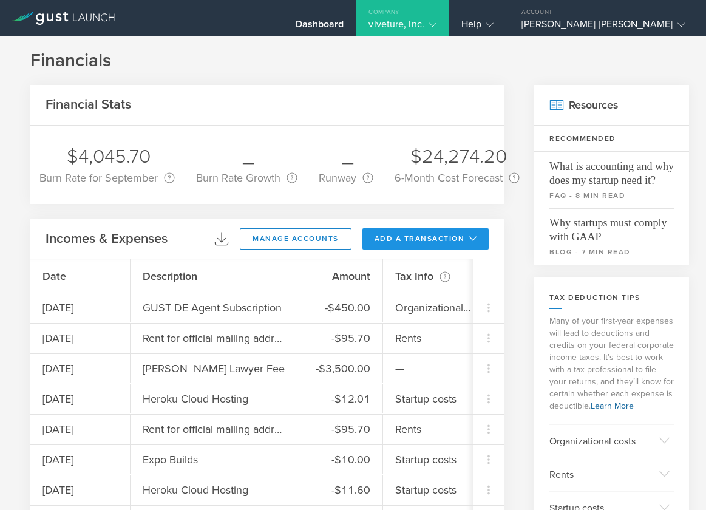
click at [458, 237] on button "add a transaction" at bounding box center [426, 238] width 127 height 21
click at [448, 262] on li "Add Expense" at bounding box center [448, 266] width 71 height 24
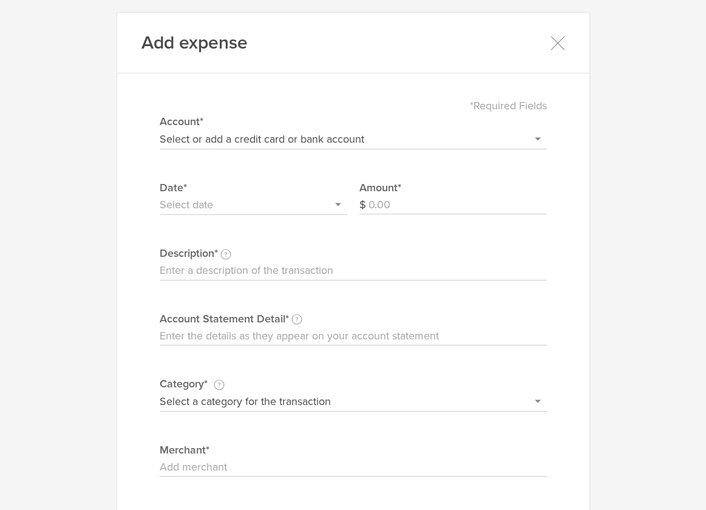
click at [208, 137] on select "Select or add a credit card or bank account Discover - 6458 + Add a new account" at bounding box center [353, 138] width 387 height 19
select select "66eb569540982c00026cf306"
click at [160, 129] on select "Select or add a credit card or bank account Discover - 6458 + Add a new account" at bounding box center [353, 138] width 387 height 19
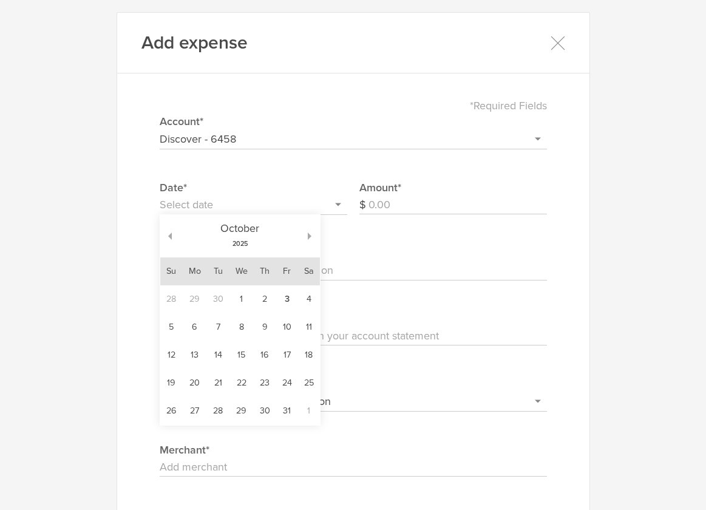
click at [208, 206] on input "text" at bounding box center [254, 205] width 188 height 19
click at [171, 236] on button "button" at bounding box center [166, 236] width 12 height 7
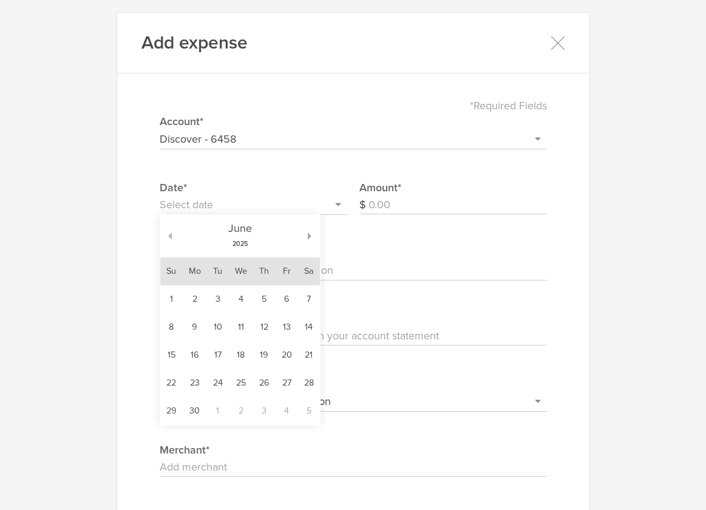
click at [171, 236] on button "button" at bounding box center [166, 236] width 12 height 7
click at [239, 328] on td "7" at bounding box center [241, 327] width 24 height 28
type input "[DATE]"
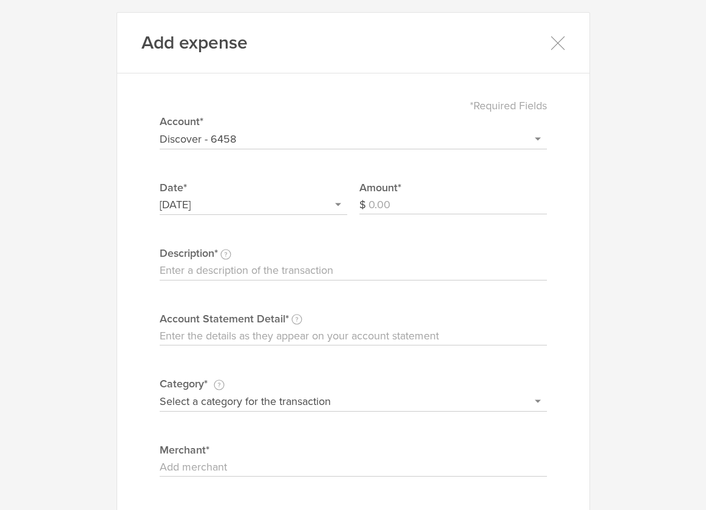
click at [384, 208] on input "Amount" at bounding box center [458, 205] width 179 height 19
type input "12.02"
click at [279, 276] on input "Description This description is for your own reference." at bounding box center [353, 270] width 387 height 19
type input "Heroku Cloud Hosting"
click at [238, 338] on input "Account Statement Detail Write the full description as it appears on your bank …" at bounding box center [353, 336] width 387 height 19
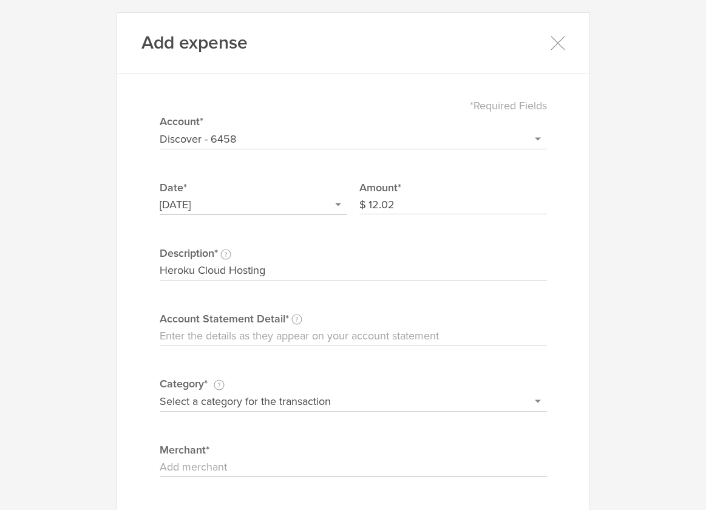
type input "Heroku"
click at [236, 398] on select "Select a category for the transaction Manufacturing equipment Product/service m…" at bounding box center [353, 401] width 387 height 19
select select "Web site design & hosting"
click at [160, 392] on select "Select a category for the transaction Manufacturing equipment Product/service m…" at bounding box center [353, 401] width 387 height 19
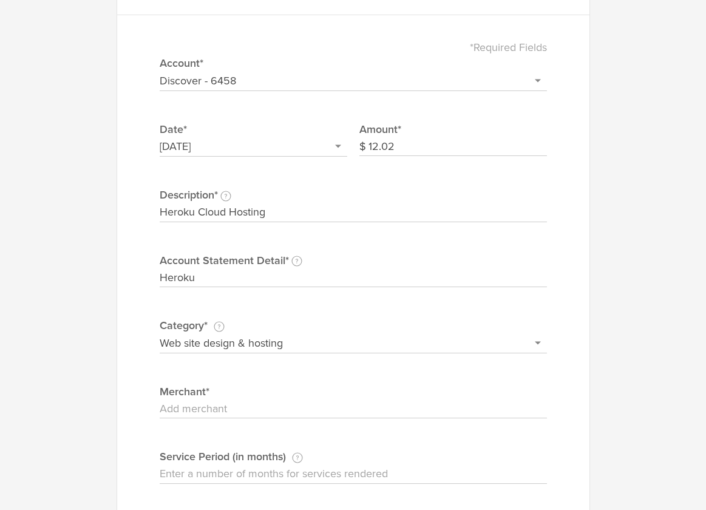
scroll to position [104, 0]
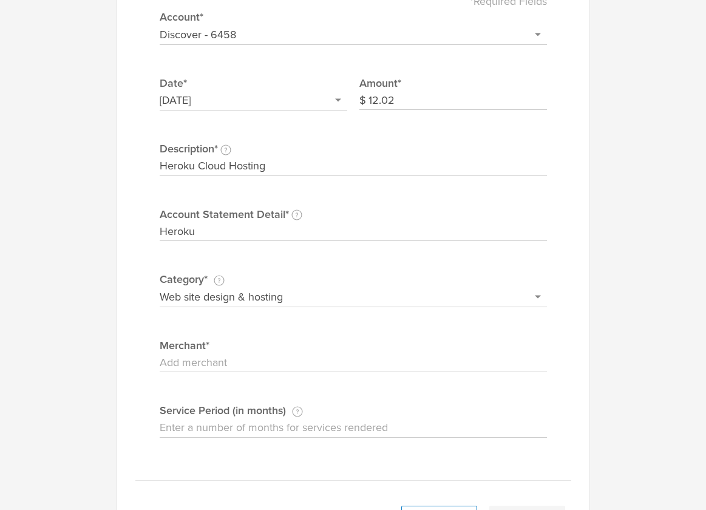
click at [214, 367] on input "Merchant" at bounding box center [353, 362] width 387 height 19
type input "Heroku"
click at [228, 423] on input "Service Period (in months) If this expense is a subscription or contract, enter…" at bounding box center [353, 427] width 387 height 19
type input "1"
click at [351, 396] on div "*Required Fields Select or add a credit card or bank account Discover - 6458 + …" at bounding box center [353, 231] width 436 height 500
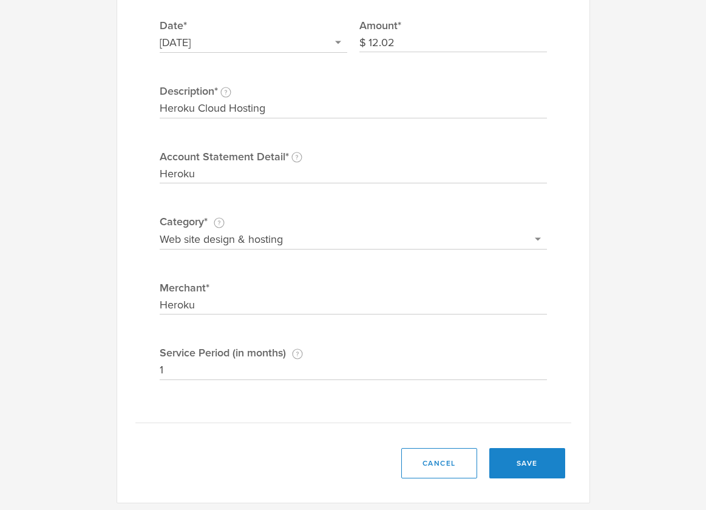
scroll to position [167, 0]
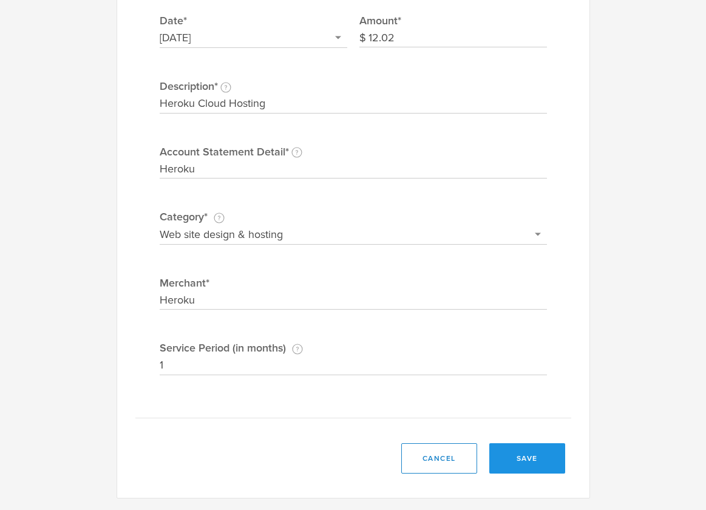
click at [520, 455] on button "save" at bounding box center [527, 458] width 76 height 30
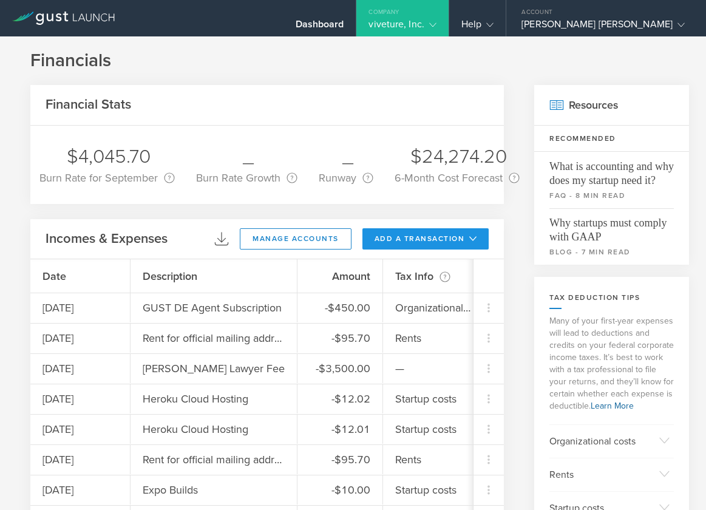
click at [457, 241] on button "add a transaction" at bounding box center [426, 238] width 127 height 21
click at [457, 261] on li "Add Expense" at bounding box center [448, 266] width 71 height 24
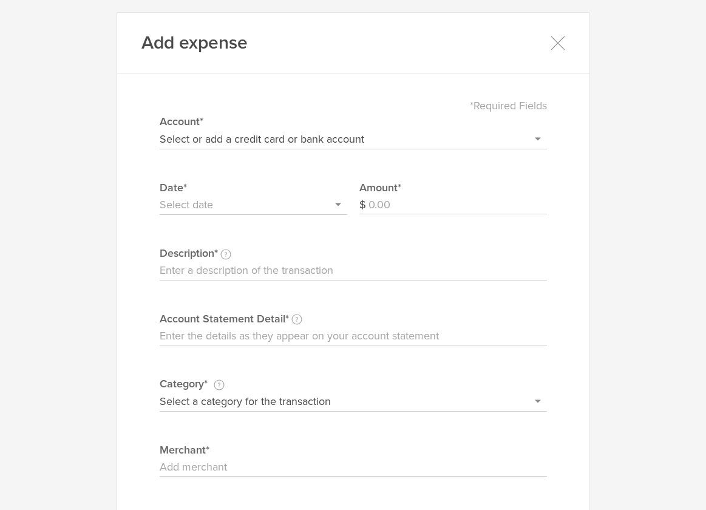
click at [278, 141] on select "Select or add a credit card or bank account Discover - 6458 + Add a new account" at bounding box center [353, 138] width 387 height 19
select select "66eb569540982c00026cf306"
click at [160, 129] on select "Select or add a credit card or bank account Discover - 6458 + Add a new account" at bounding box center [353, 138] width 387 height 19
click at [239, 200] on input "text" at bounding box center [254, 205] width 188 height 19
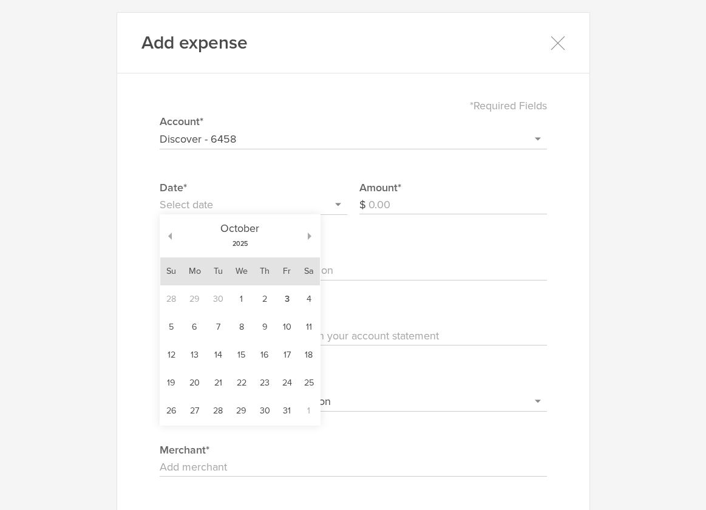
click at [177, 236] on span "October" at bounding box center [240, 228] width 126 height 16
click at [172, 235] on div "[DATE]" at bounding box center [240, 236] width 137 height 43
click at [166, 235] on button "button" at bounding box center [166, 236] width 12 height 7
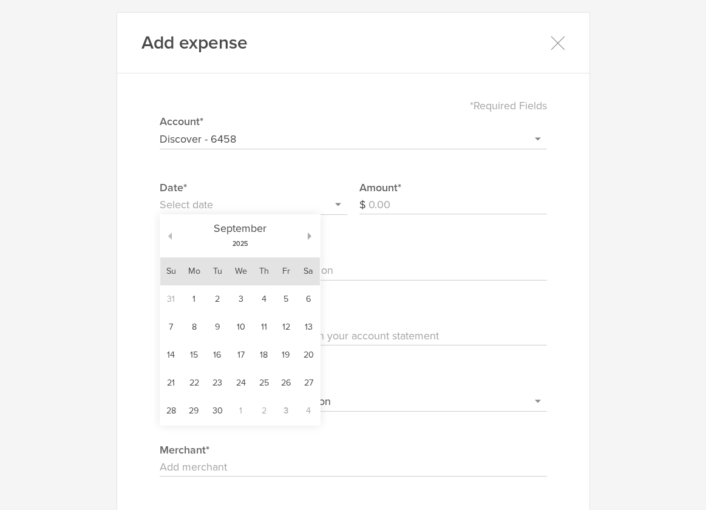
click at [166, 235] on button "button" at bounding box center [166, 236] width 12 height 7
click at [197, 329] on td "9" at bounding box center [195, 327] width 24 height 28
type input "[DATE]"
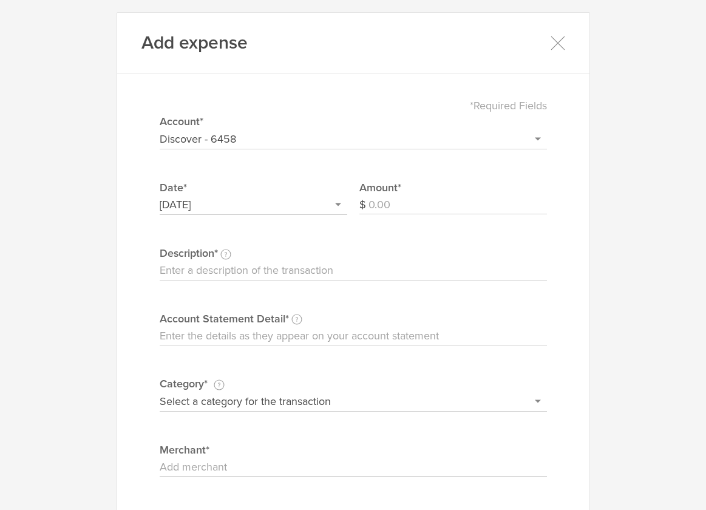
click at [392, 203] on input "Amount" at bounding box center [458, 205] width 179 height 19
type input "7.23"
click at [239, 265] on input "Description This description is for your own reference." at bounding box center [353, 270] width 387 height 19
type input "Heroku Cloud Hosting"
click at [240, 327] on input "Account Statement Detail Write the full description as it appears on your bank …" at bounding box center [353, 336] width 387 height 19
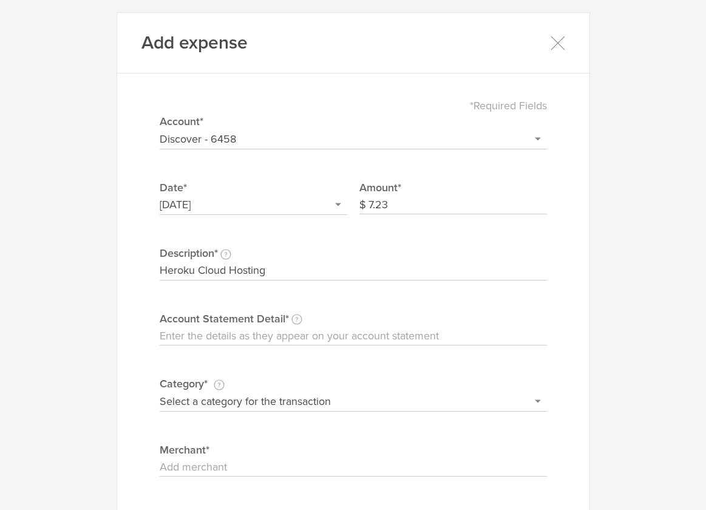
type input "Heroku"
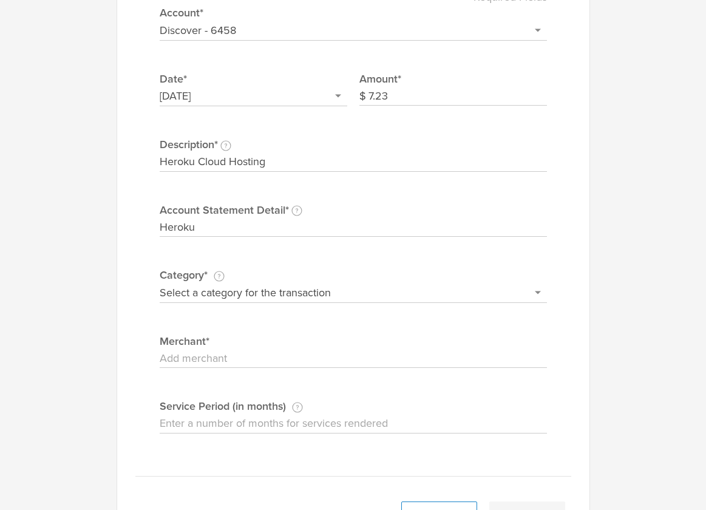
scroll to position [112, 0]
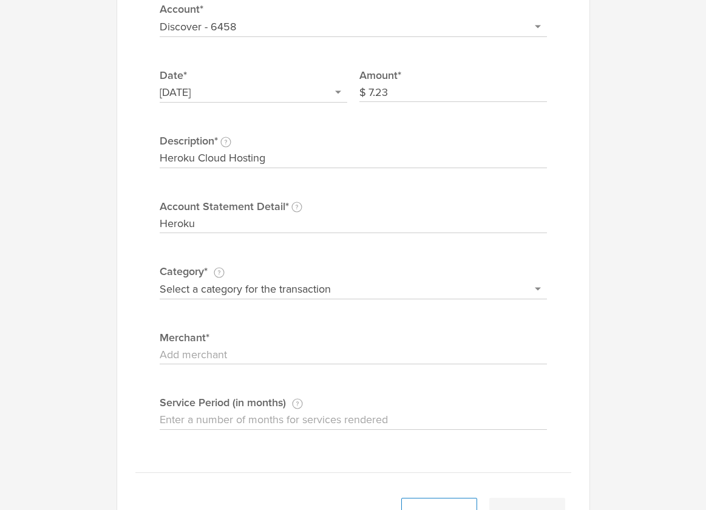
click at [220, 294] on select "Select a category for the transaction Manufacturing equipment Product/service m…" at bounding box center [353, 288] width 387 height 19
select select "Web site design & hosting"
click at [160, 279] on select "Select a category for the transaction Manufacturing equipment Product/service m…" at bounding box center [353, 288] width 387 height 19
click at [209, 352] on input "Merchant" at bounding box center [353, 355] width 387 height 19
type input "Heroku"
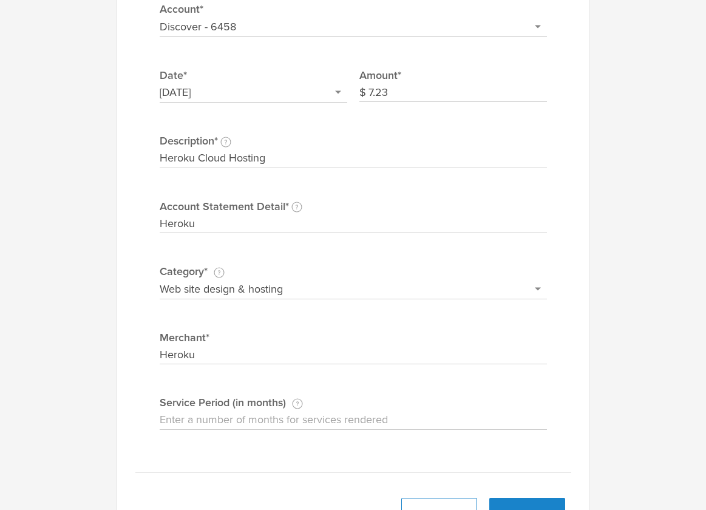
click at [240, 415] on input "Service Period (in months) If this expense is a subscription or contract, enter…" at bounding box center [353, 419] width 387 height 19
type input "1"
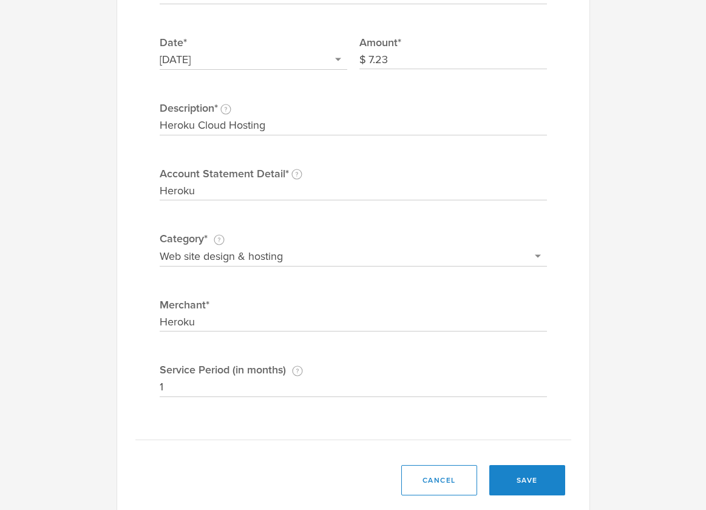
scroll to position [167, 0]
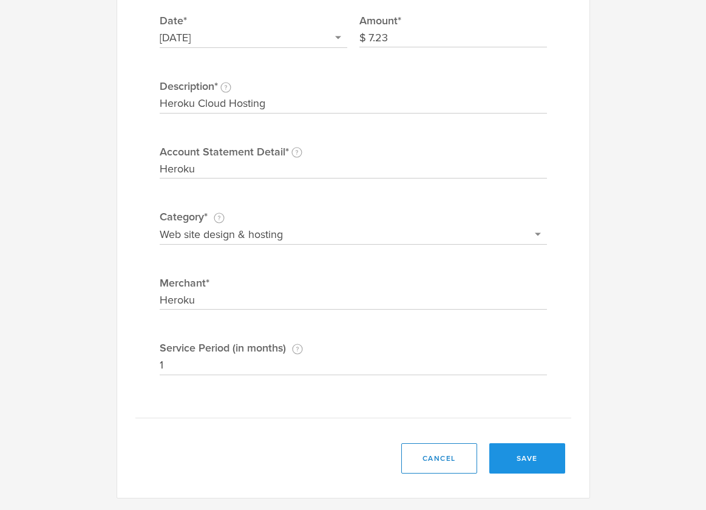
click at [511, 461] on button "save" at bounding box center [527, 458] width 76 height 30
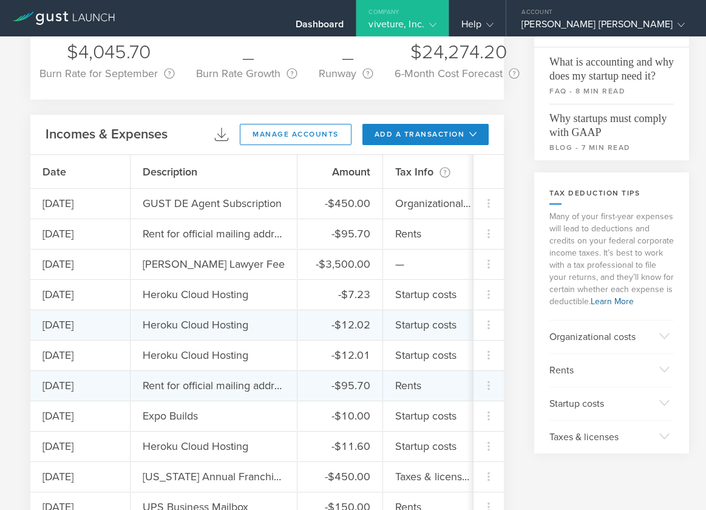
scroll to position [114, 0]
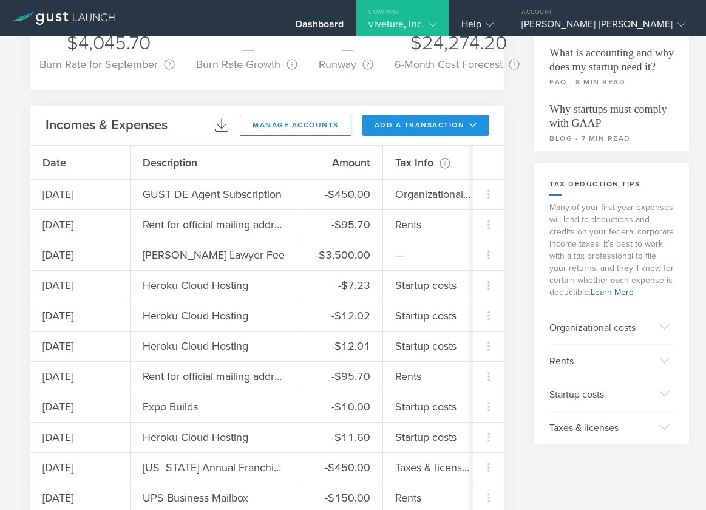
click at [475, 128] on icon at bounding box center [472, 124] width 7 height 7
click at [461, 149] on li "Add Expense" at bounding box center [448, 153] width 71 height 24
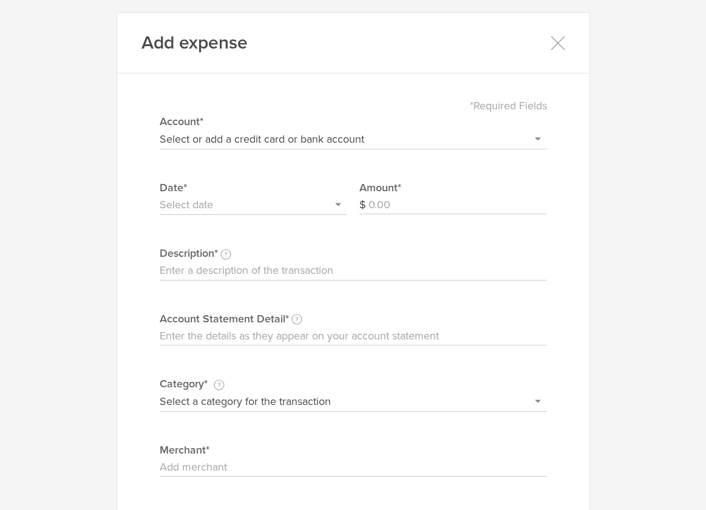
click at [285, 144] on select "Select or add a credit card or bank account Discover - 6458 + Add a new account" at bounding box center [353, 138] width 387 height 19
select select "66eb569540982c00026cf306"
click at [160, 129] on select "Select or add a credit card or bank account Discover - 6458 + Add a new account" at bounding box center [353, 138] width 387 height 19
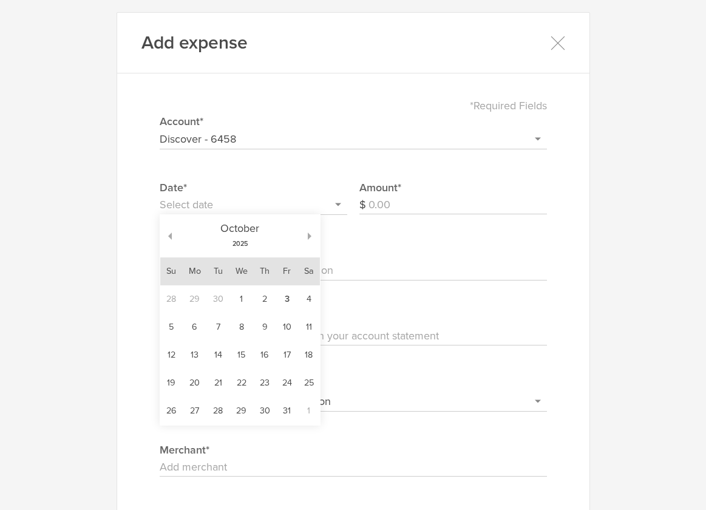
click at [245, 202] on input "text" at bounding box center [254, 205] width 188 height 19
click at [169, 236] on button "button" at bounding box center [166, 236] width 12 height 7
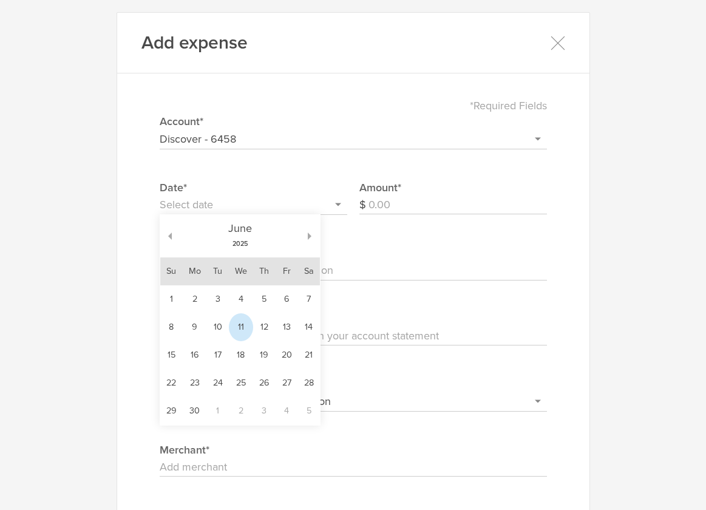
click at [236, 325] on td "11" at bounding box center [241, 327] width 24 height 28
type input "[DATE]"
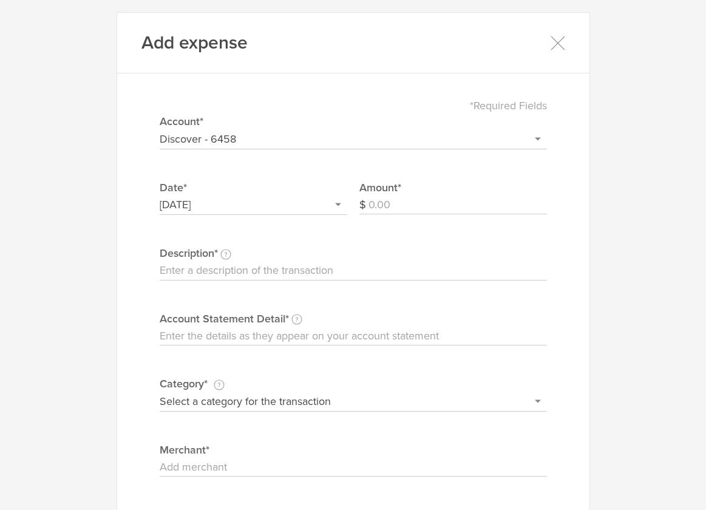
click at [390, 202] on input "Amount" at bounding box center [458, 205] width 179 height 19
type input "95.70"
click at [302, 270] on input "Description This description is for your own reference." at bounding box center [353, 270] width 387 height 19
type input "Rent for official mailing address"
click at [259, 331] on input "Account Statement Detail Write the full description as it appears on your bank …" at bounding box center [353, 336] width 387 height 19
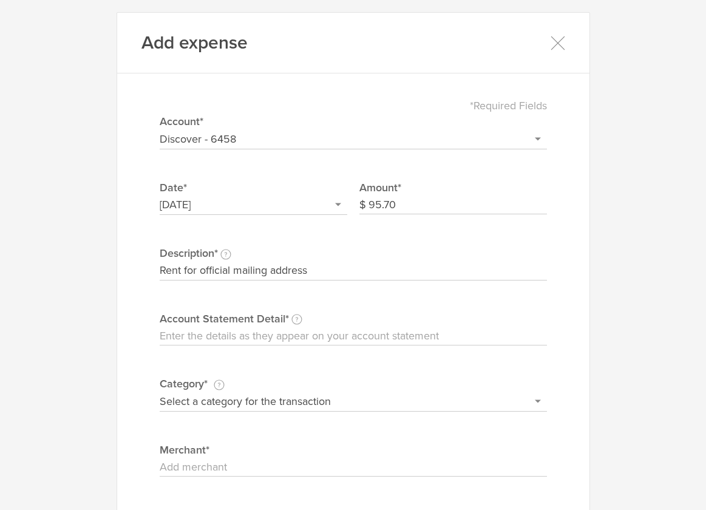
type input "UPS Business Mailbox"
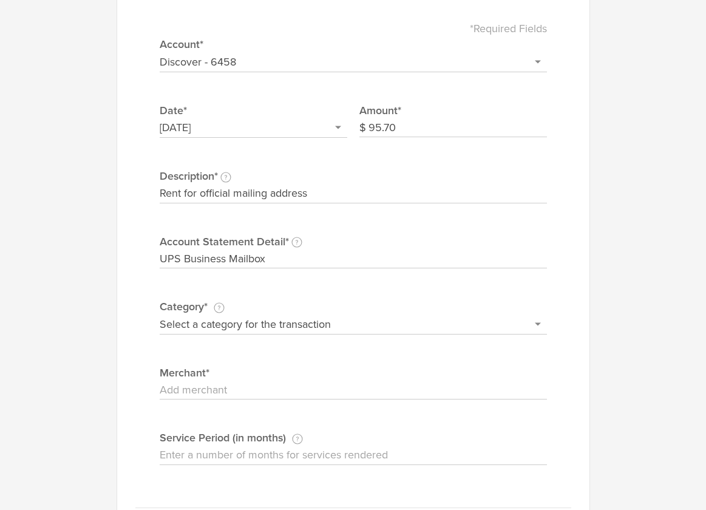
scroll to position [87, 0]
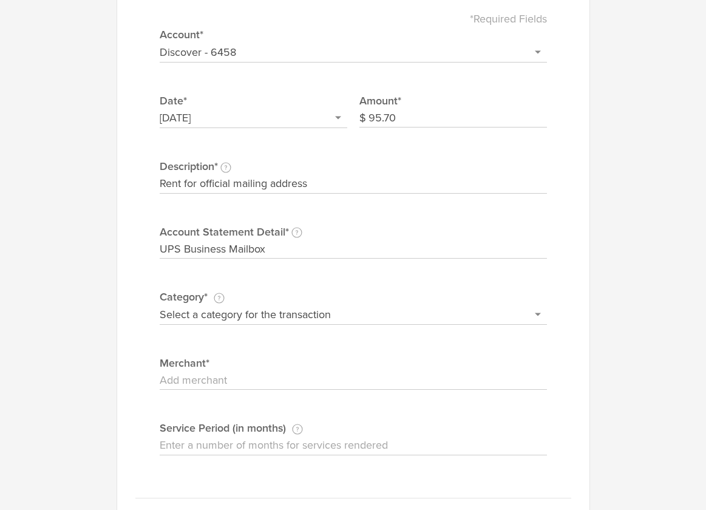
click at [240, 314] on select "Select a category for the transaction Manufacturing equipment Product/service m…" at bounding box center [353, 314] width 387 height 19
select select "Rent"
click at [160, 305] on select "Select a category for the transaction Manufacturing equipment Product/service m…" at bounding box center [353, 314] width 387 height 19
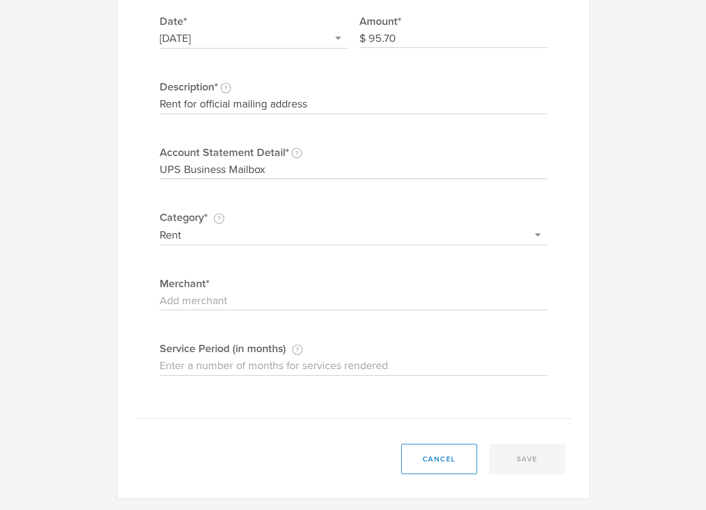
scroll to position [167, 0]
click at [204, 289] on label "Merchant" at bounding box center [353, 283] width 387 height 16
click at [204, 291] on input "Merchant" at bounding box center [353, 300] width 387 height 19
click at [204, 296] on input "Merchant" at bounding box center [353, 300] width 387 height 19
type input "UPS"
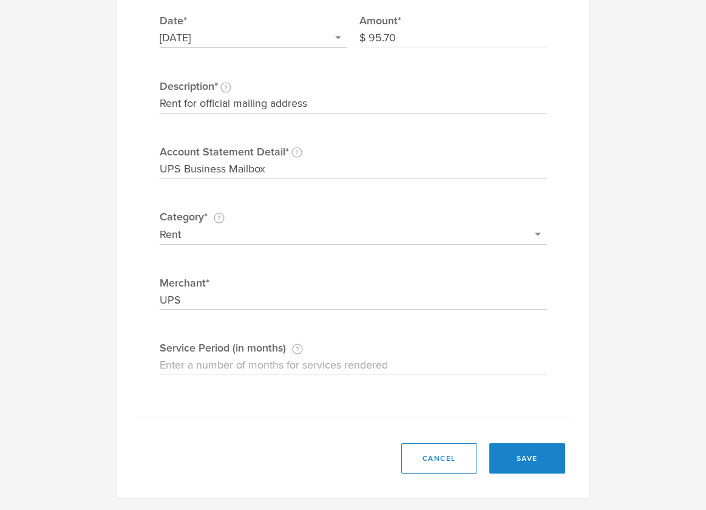
click at [226, 365] on input "Service Period (in months) If this expense is a subscription or contract, enter…" at bounding box center [353, 365] width 387 height 19
type input "3"
click at [284, 381] on div "*Required Fields Select or add a credit card or bank account Discover - 6458 + …" at bounding box center [353, 169] width 436 height 500
click at [523, 459] on button "save" at bounding box center [527, 458] width 76 height 30
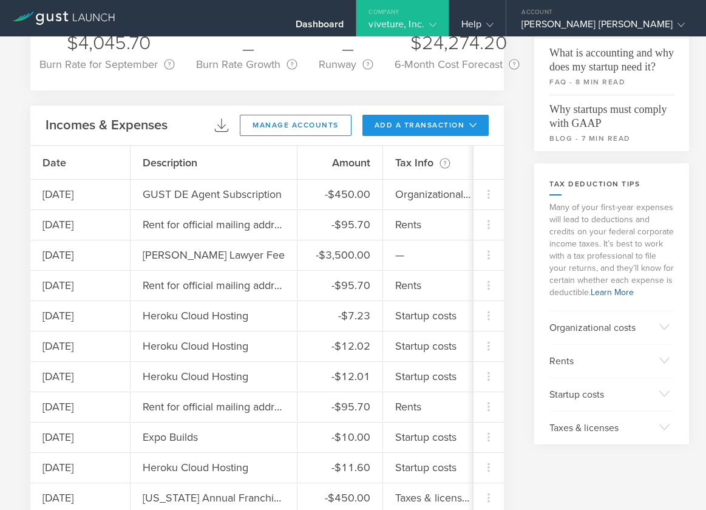
click at [474, 129] on gust-icon at bounding box center [471, 125] width 12 height 9
click at [447, 149] on li "Add Expense" at bounding box center [448, 153] width 71 height 24
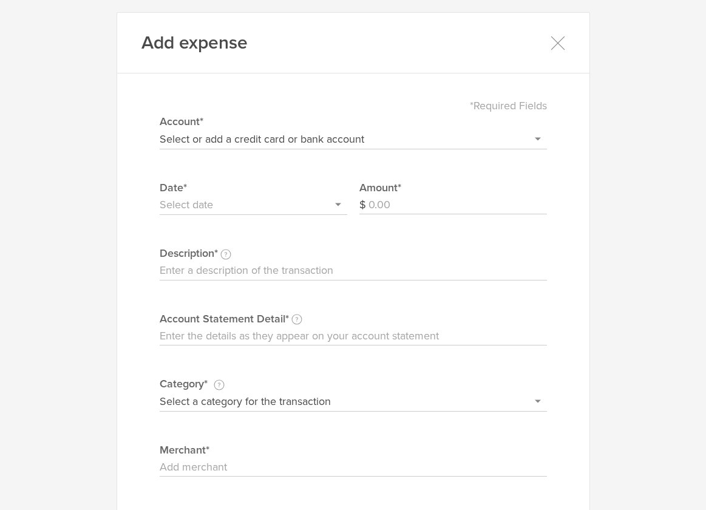
click at [245, 149] on div "*Required Fields Select or add a credit card or bank account Discover - 6458 + …" at bounding box center [353, 336] width 436 height 500
click at [245, 143] on select "Select or add a credit card or bank account Discover - 6458 + Add a new account" at bounding box center [353, 138] width 387 height 19
select select "66eb569540982c00026cf306"
click at [160, 129] on select "Select or add a credit card or bank account Discover - 6458 + Add a new account" at bounding box center [353, 138] width 387 height 19
click at [255, 204] on input "text" at bounding box center [254, 205] width 188 height 19
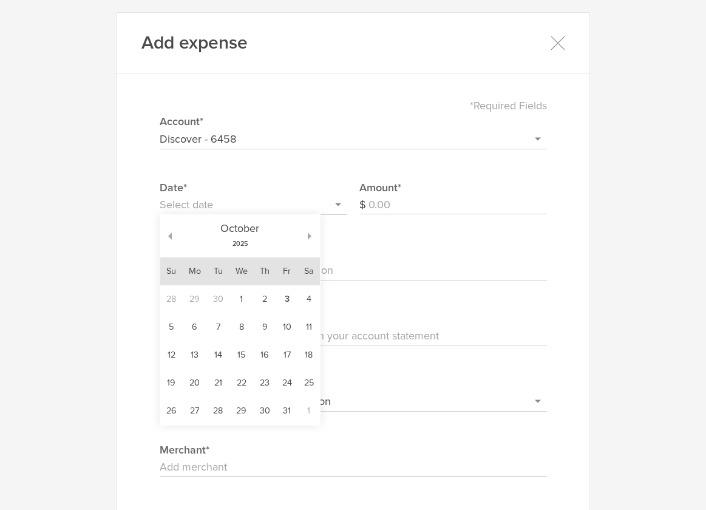
click at [174, 236] on div "[DATE]" at bounding box center [240, 236] width 137 height 43
click at [169, 236] on button "button" at bounding box center [166, 236] width 12 height 7
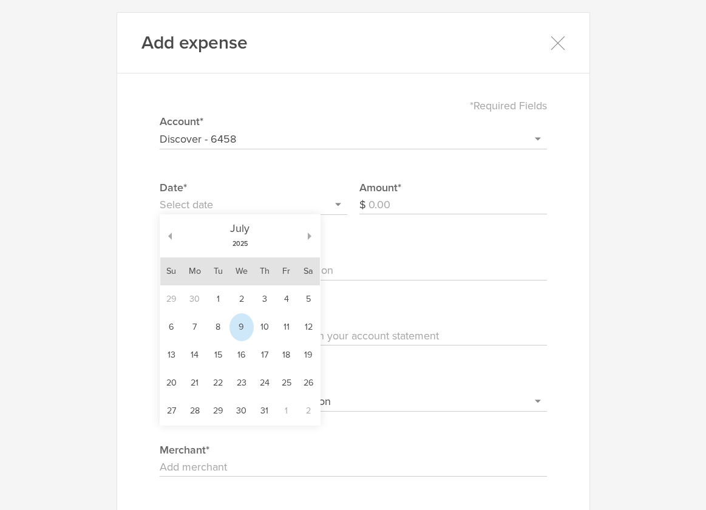
click at [237, 329] on td "9" at bounding box center [242, 327] width 24 height 28
type input "[DATE]"
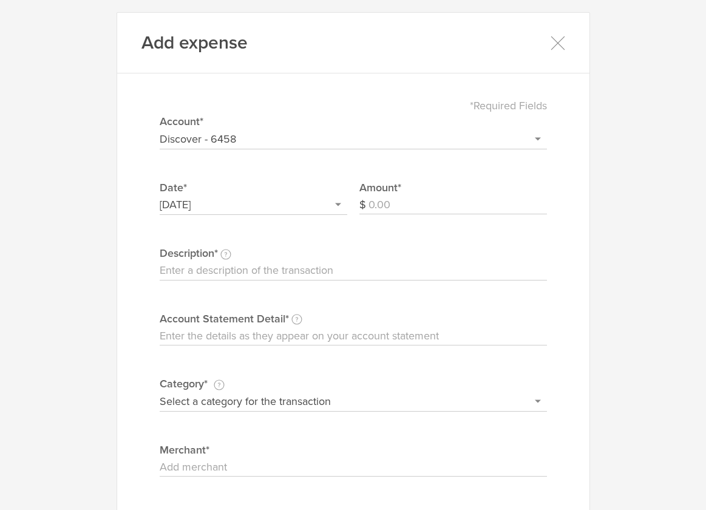
click at [389, 203] on input "Amount" at bounding box center [458, 205] width 179 height 19
type input "8.79"
click at [259, 273] on input "Description This description is for your own reference." at bounding box center [353, 270] width 387 height 19
type input "Heroku Cloud Hosting"
click at [247, 330] on input "Account Statement Detail Write the full description as it appears on your bank …" at bounding box center [353, 336] width 387 height 19
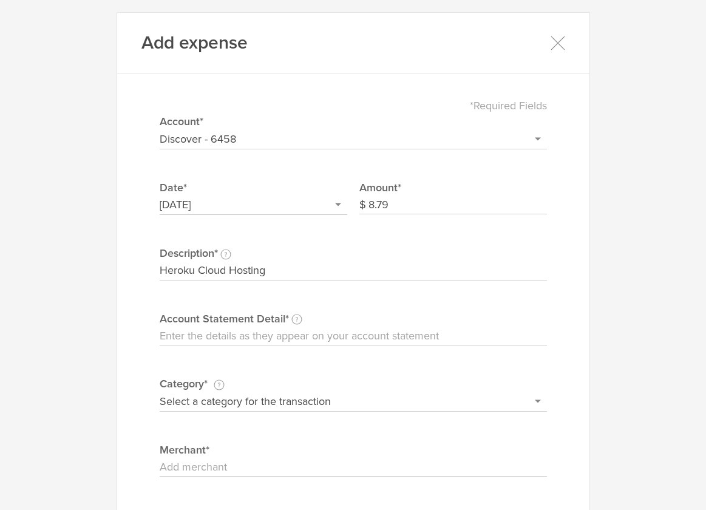
type input "Heroku"
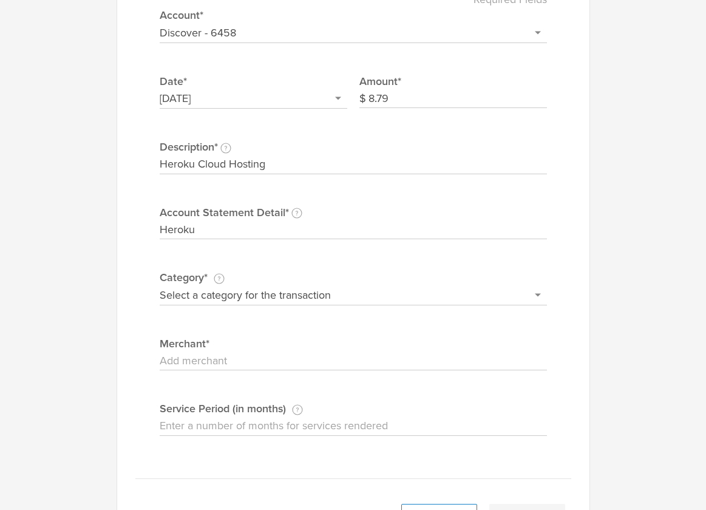
scroll to position [138, 0]
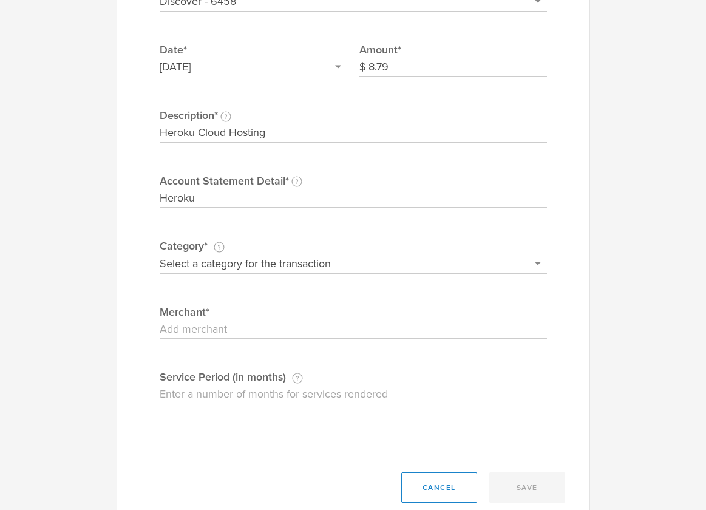
click at [233, 264] on select "Select a category for the transaction Manufacturing equipment Product/service m…" at bounding box center [353, 263] width 387 height 19
select select "Web site design & hosting"
click at [160, 254] on select "Select a category for the transaction Manufacturing equipment Product/service m…" at bounding box center [353, 263] width 387 height 19
click at [206, 326] on input "Merchant" at bounding box center [353, 329] width 387 height 19
type input "Heroku"
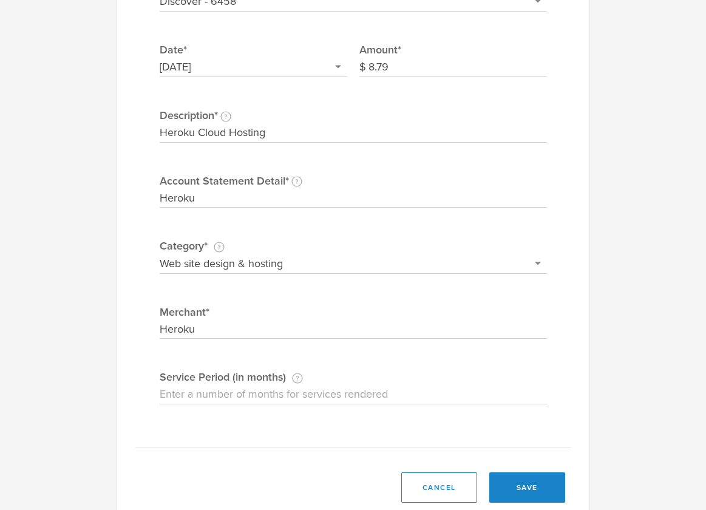
click at [228, 388] on input "Service Period (in months) If this expense is a subscription or contract, enter…" at bounding box center [353, 394] width 387 height 19
type input "1"
click at [520, 485] on button "save" at bounding box center [527, 487] width 76 height 30
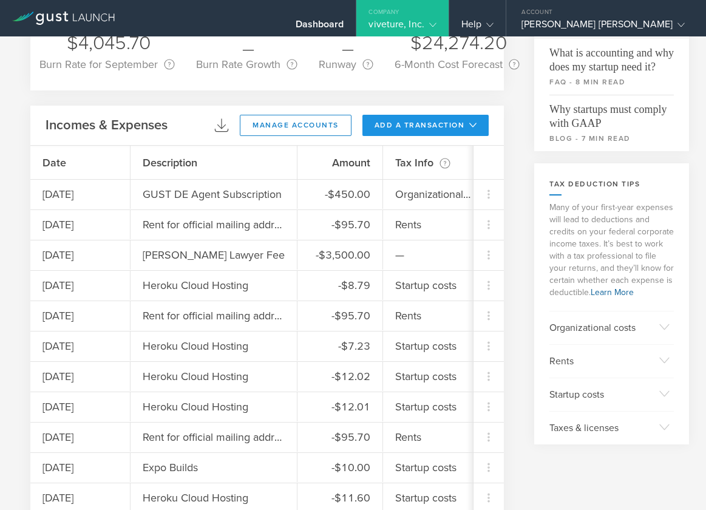
click at [473, 130] on button "add a transaction" at bounding box center [426, 125] width 127 height 21
click at [449, 152] on li "Add Expense" at bounding box center [448, 153] width 71 height 24
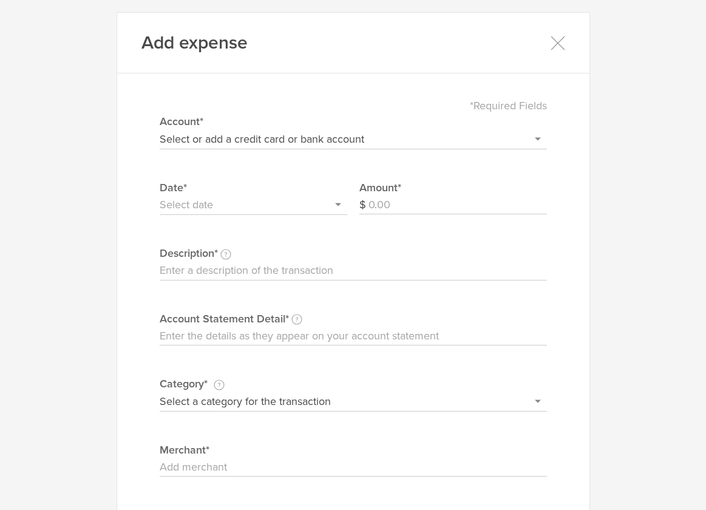
click at [267, 130] on select "Select or add a credit card or bank account Discover - 6458 + Add a new account" at bounding box center [353, 138] width 387 height 19
select select "66eb569540982c00026cf306"
click at [160, 129] on select "Select or add a credit card or bank account Discover - 6458 + Add a new account" at bounding box center [353, 138] width 387 height 19
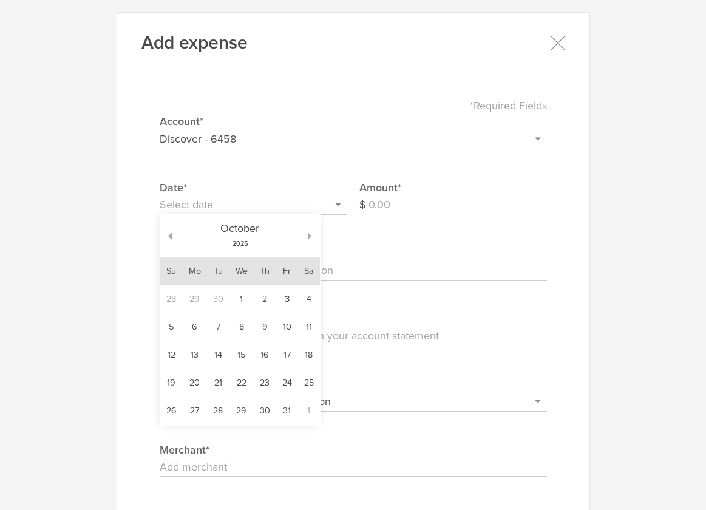
click at [194, 211] on input "text" at bounding box center [254, 205] width 188 height 19
click at [169, 234] on button "button" at bounding box center [166, 236] width 12 height 7
click at [265, 330] on td "7" at bounding box center [264, 327] width 22 height 28
type input "[DATE]"
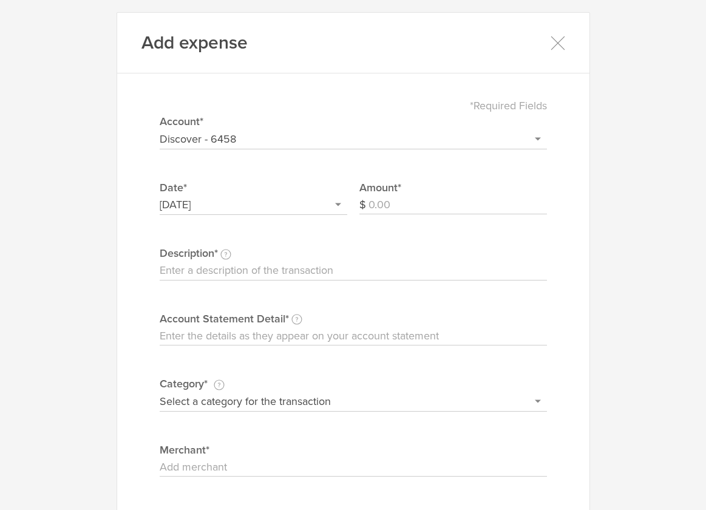
click at [390, 213] on input "Amount" at bounding box center [458, 205] width 179 height 19
type input "42.94"
click at [264, 264] on input "Description This description is for your own reference." at bounding box center [353, 270] width 387 height 19
type input "Heroku Cloud Hosting"
click at [237, 319] on label "Account Statement Detail Write the full description as it appears on your bank …" at bounding box center [353, 319] width 387 height 16
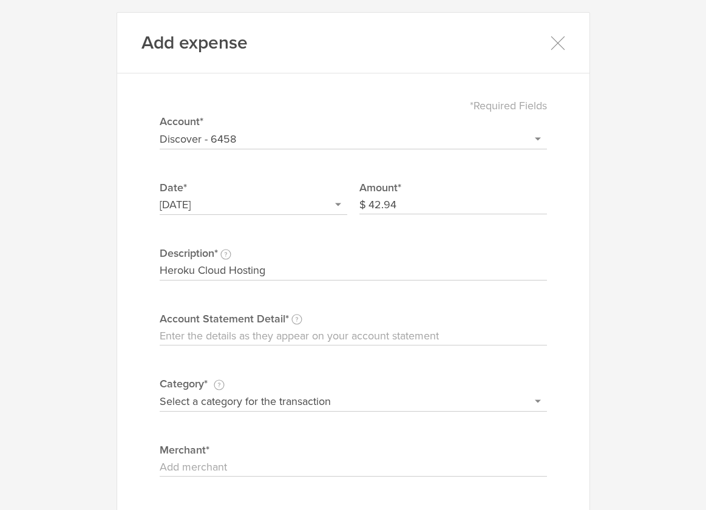
click at [237, 327] on input "Account Statement Detail Write the full description as it appears on your bank …" at bounding box center [353, 336] width 387 height 19
click at [237, 329] on input "Account Statement Detail Write the full description as it appears on your bank …" at bounding box center [353, 336] width 387 height 19
type input "Heroku"
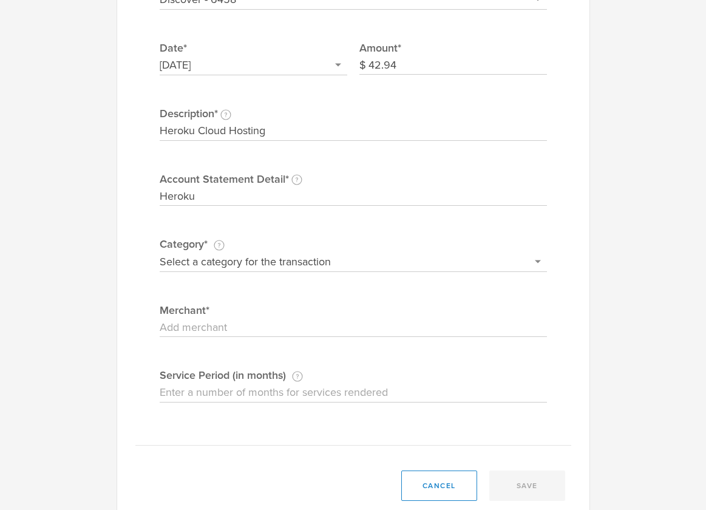
scroll to position [167, 0]
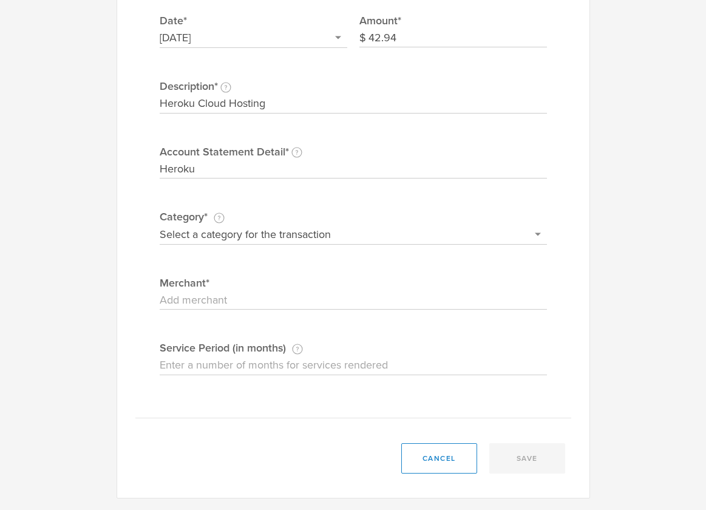
click at [222, 229] on select "Select a category for the transaction Manufacturing equipment Product/service m…" at bounding box center [353, 234] width 387 height 19
select select "Web site design & hosting"
click at [160, 225] on select "Select a category for the transaction Manufacturing equipment Product/service m…" at bounding box center [353, 234] width 387 height 19
click at [206, 309] on input "Merchant" at bounding box center [353, 300] width 387 height 19
type input "Heroku"
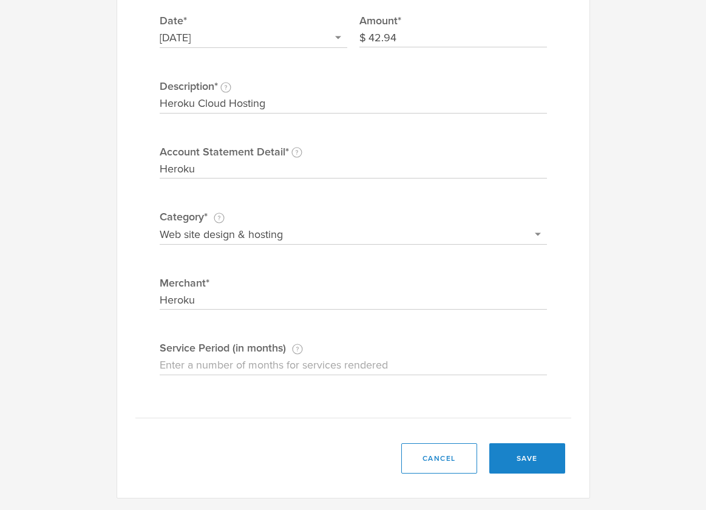
click at [216, 364] on input "Service Period (in months) If this expense is a subscription or contract, enter…" at bounding box center [353, 365] width 387 height 19
type input "1"
click at [531, 458] on button "save" at bounding box center [527, 458] width 76 height 30
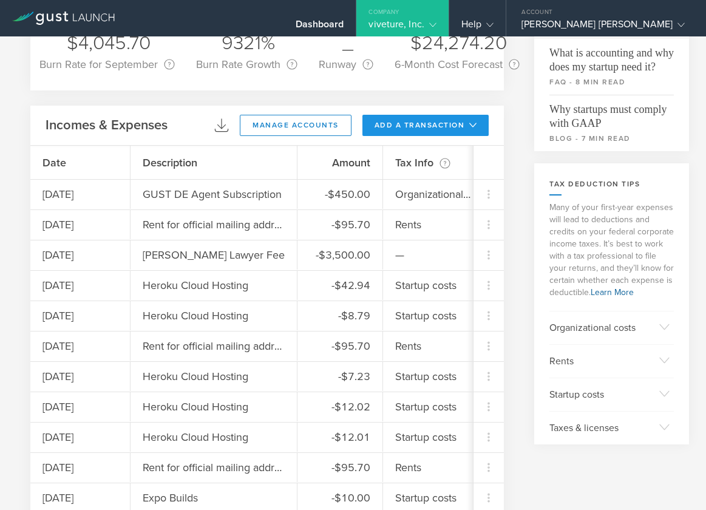
click at [472, 118] on button "add a transaction" at bounding box center [426, 125] width 127 height 21
click at [451, 145] on li "Add Expense" at bounding box center [448, 153] width 71 height 24
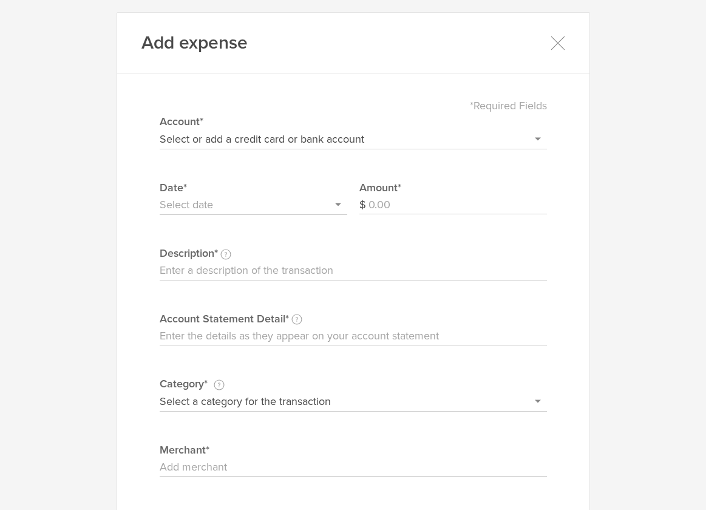
click at [249, 137] on select "Select or add a credit card or bank account Discover - 6458 + Add a new account" at bounding box center [353, 138] width 387 height 19
select select "66eb569540982c00026cf306"
click at [160, 129] on select "Select or add a credit card or bank account Discover - 6458 + Add a new account" at bounding box center [353, 138] width 387 height 19
click at [215, 196] on input "text" at bounding box center [254, 205] width 188 height 19
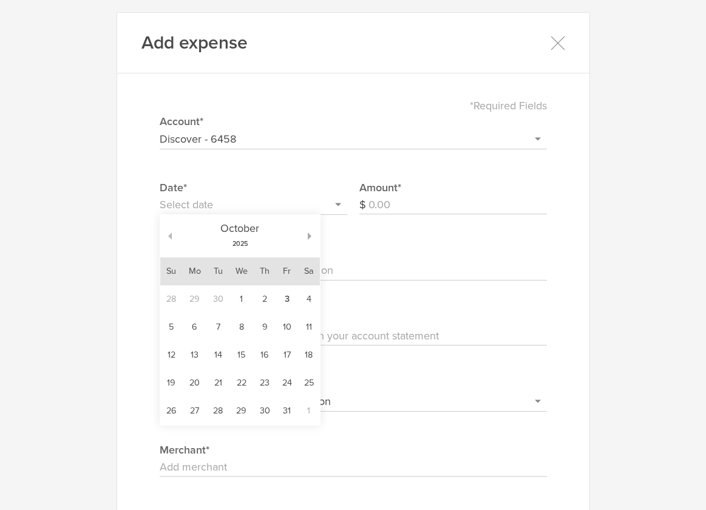
click at [171, 237] on button "button" at bounding box center [166, 236] width 12 height 7
click at [170, 237] on button "button" at bounding box center [166, 236] width 12 height 7
click at [300, 331] on td "9" at bounding box center [309, 327] width 22 height 28
type input "[DATE]"
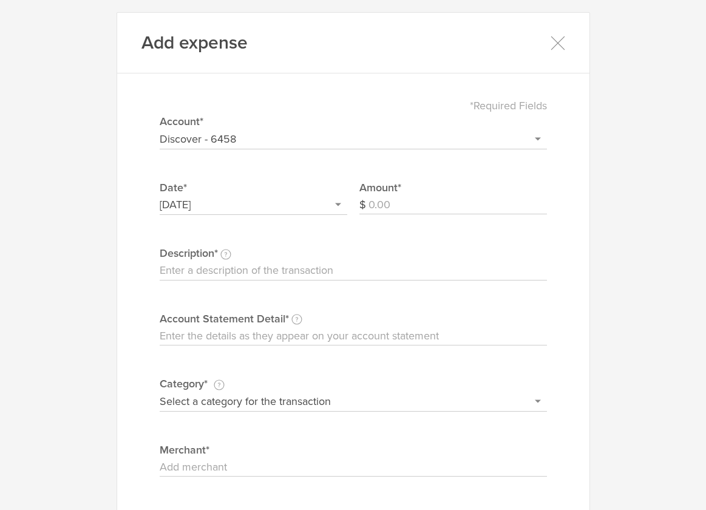
click at [376, 199] on input "Amount" at bounding box center [458, 205] width 179 height 19
type input "7.40"
click at [277, 261] on label "Description This description is for your own reference." at bounding box center [353, 253] width 387 height 16
click at [277, 261] on input "Description This description is for your own reference." at bounding box center [353, 270] width 387 height 19
type input "Twilio email provider"
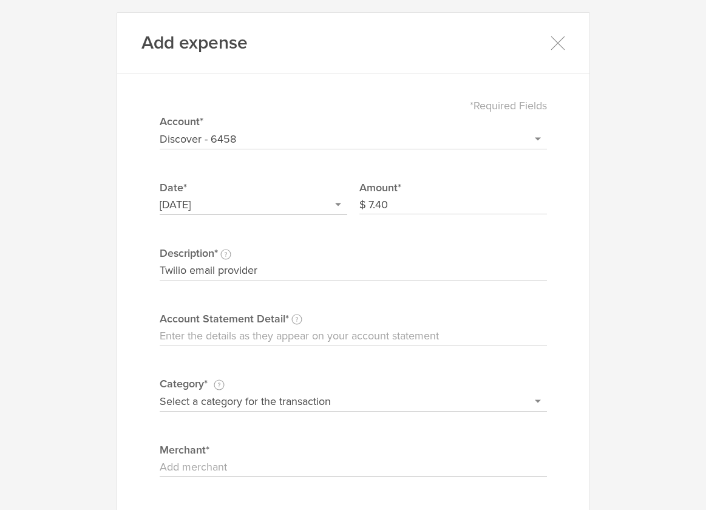
click at [230, 328] on input "Account Statement Detail Write the full description as it appears on your bank …" at bounding box center [353, 336] width 387 height 19
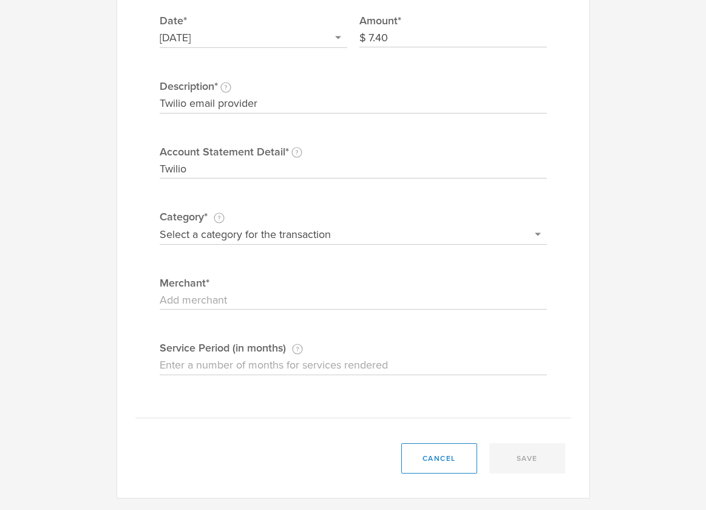
type input "Twilio"
click at [274, 241] on select "Select a category for the transaction Manufacturing equipment Product/service m…" at bounding box center [353, 234] width 387 height 19
select select "Software"
click at [160, 225] on select "Select a category for the transaction Manufacturing equipment Product/service m…" at bounding box center [353, 234] width 387 height 19
click at [277, 299] on input "Merchant" at bounding box center [353, 300] width 387 height 19
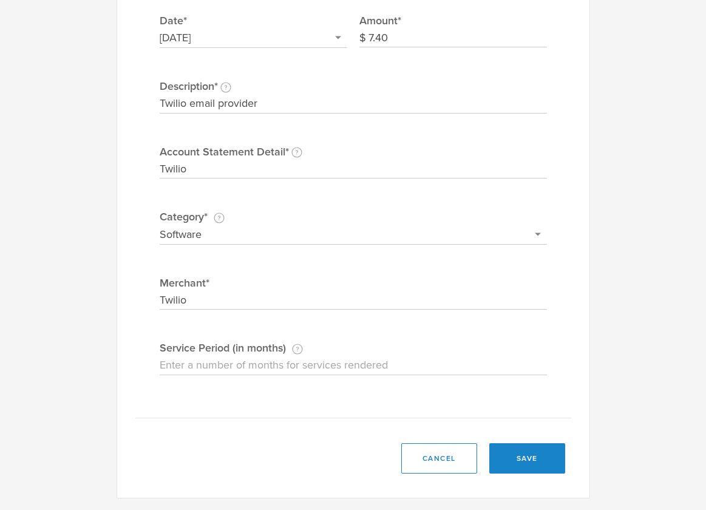
type input "Twilio"
click at [299, 361] on input "Service Period (in months) If this expense is a subscription or contract, enter…" at bounding box center [353, 365] width 387 height 19
type input "1"
click at [548, 462] on button "save" at bounding box center [527, 458] width 76 height 30
